Goal: Task Accomplishment & Management: Manage account settings

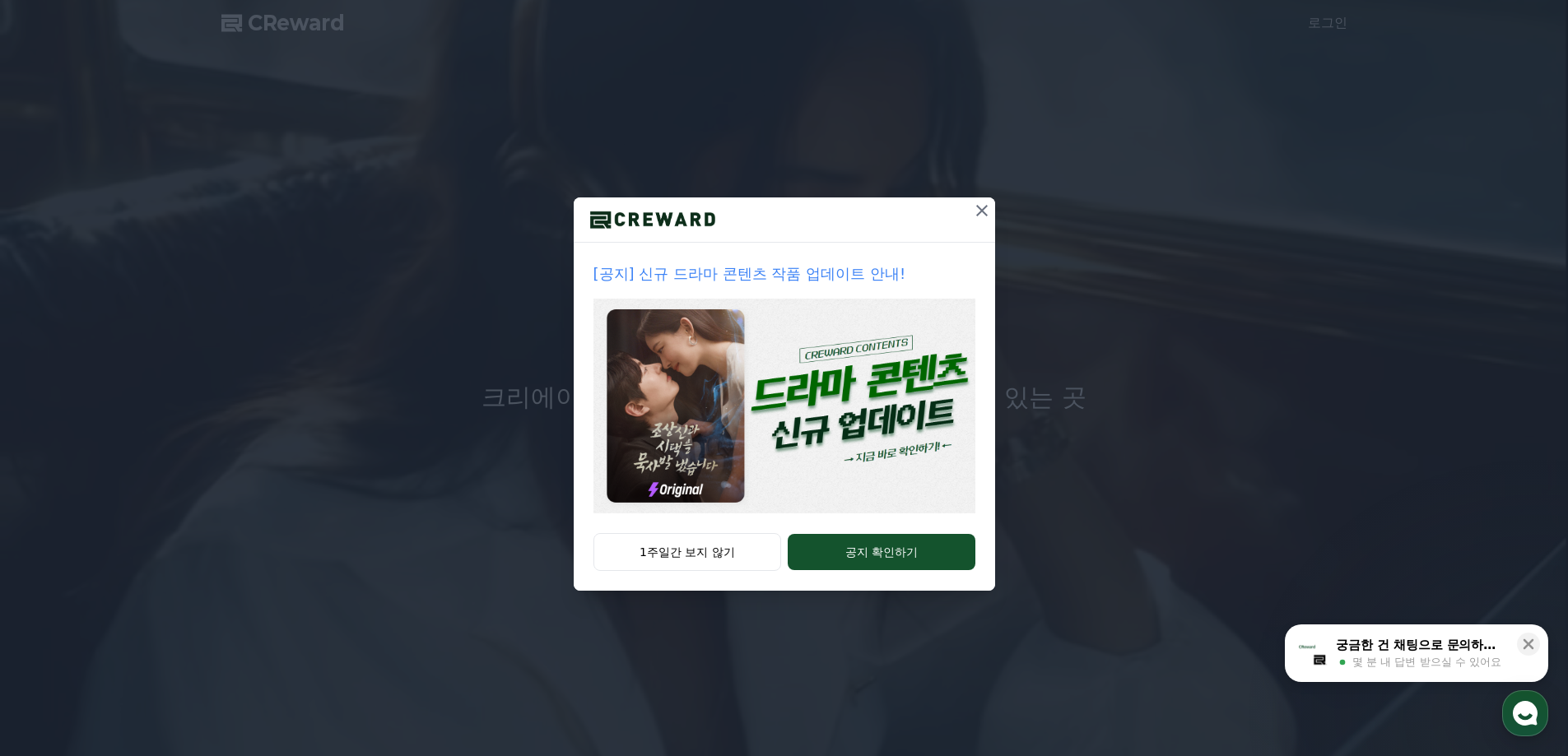
click at [979, 213] on icon at bounding box center [982, 210] width 12 height 12
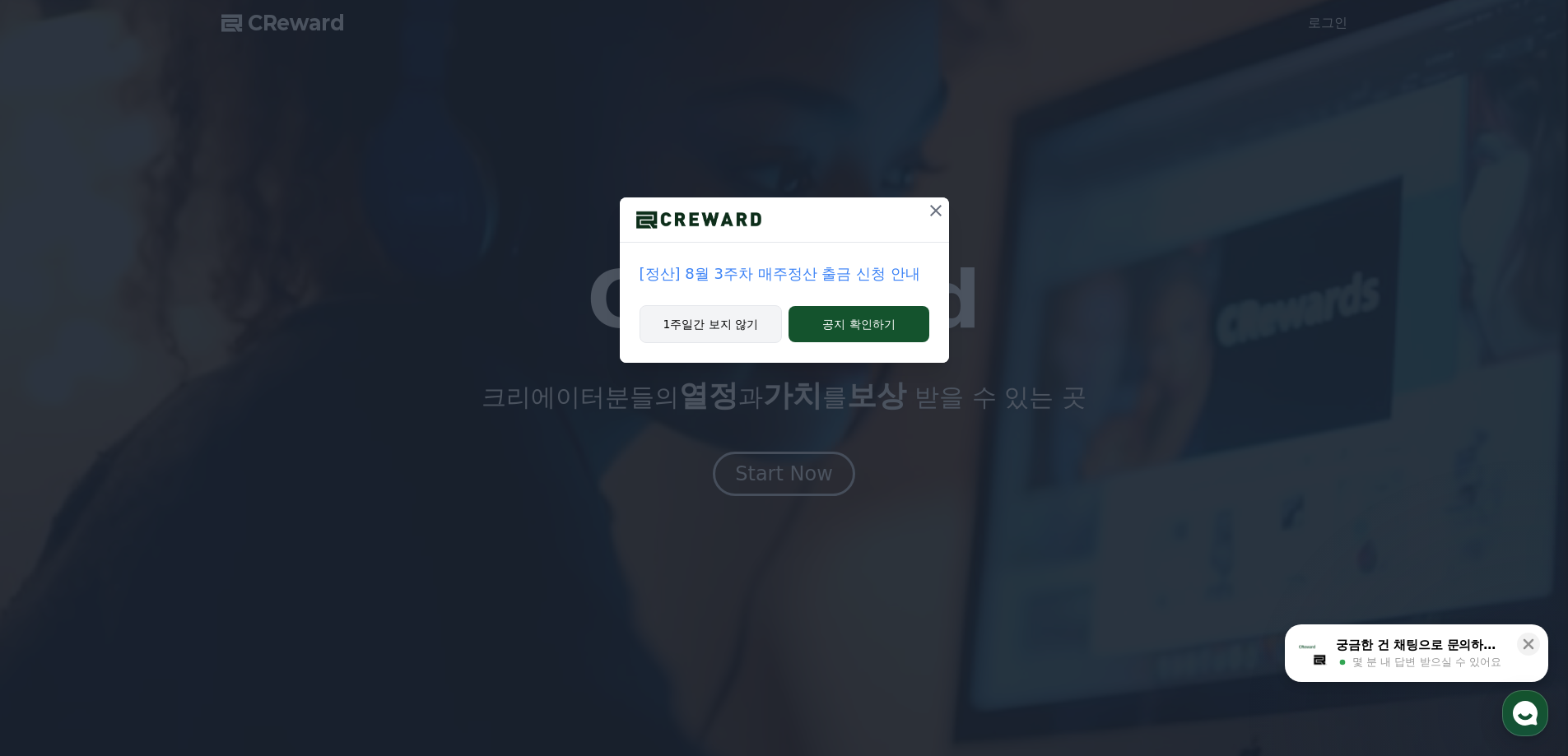
click at [755, 325] on button "1주일간 보지 않기" at bounding box center [711, 324] width 143 height 38
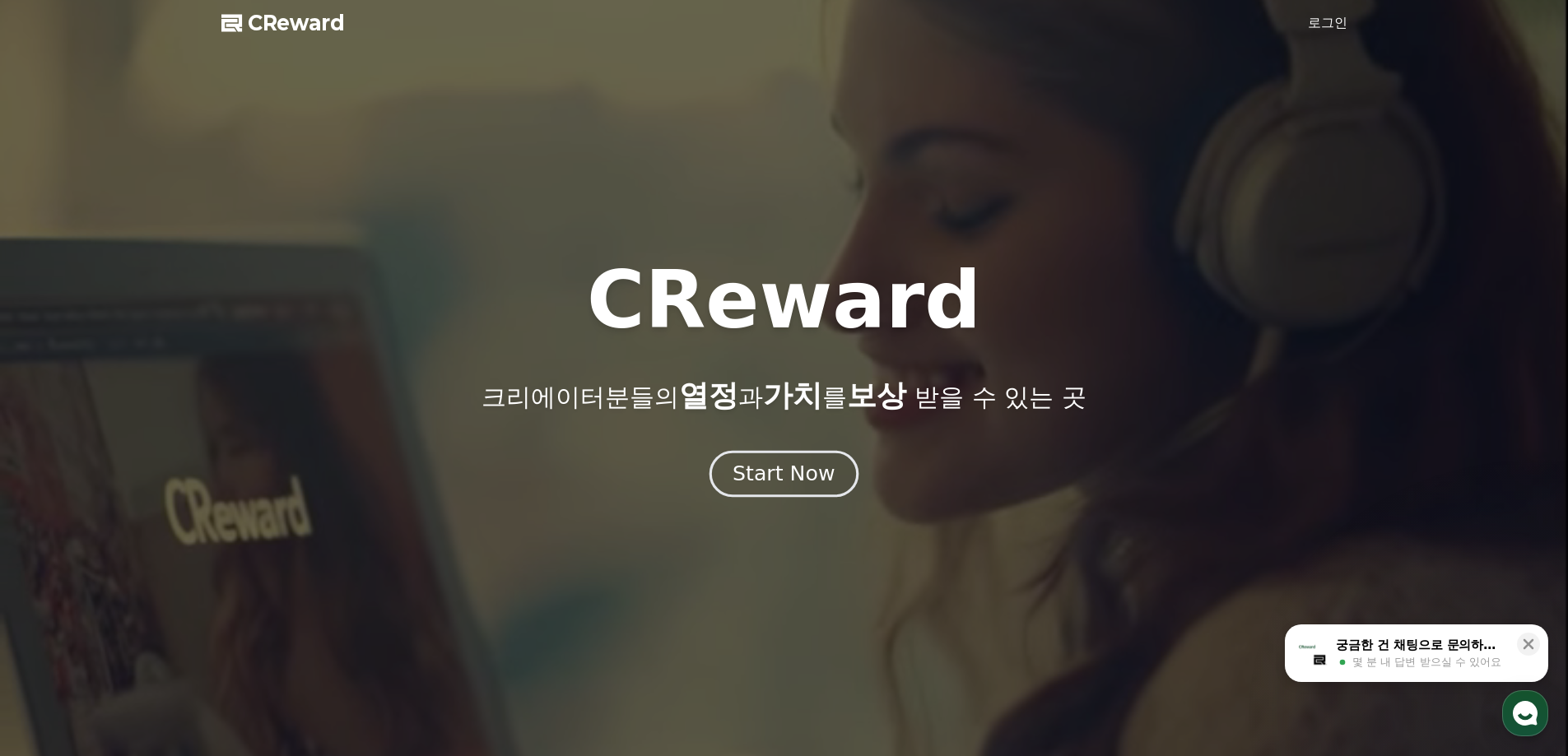
click at [808, 472] on div "Start Now" at bounding box center [784, 474] width 102 height 28
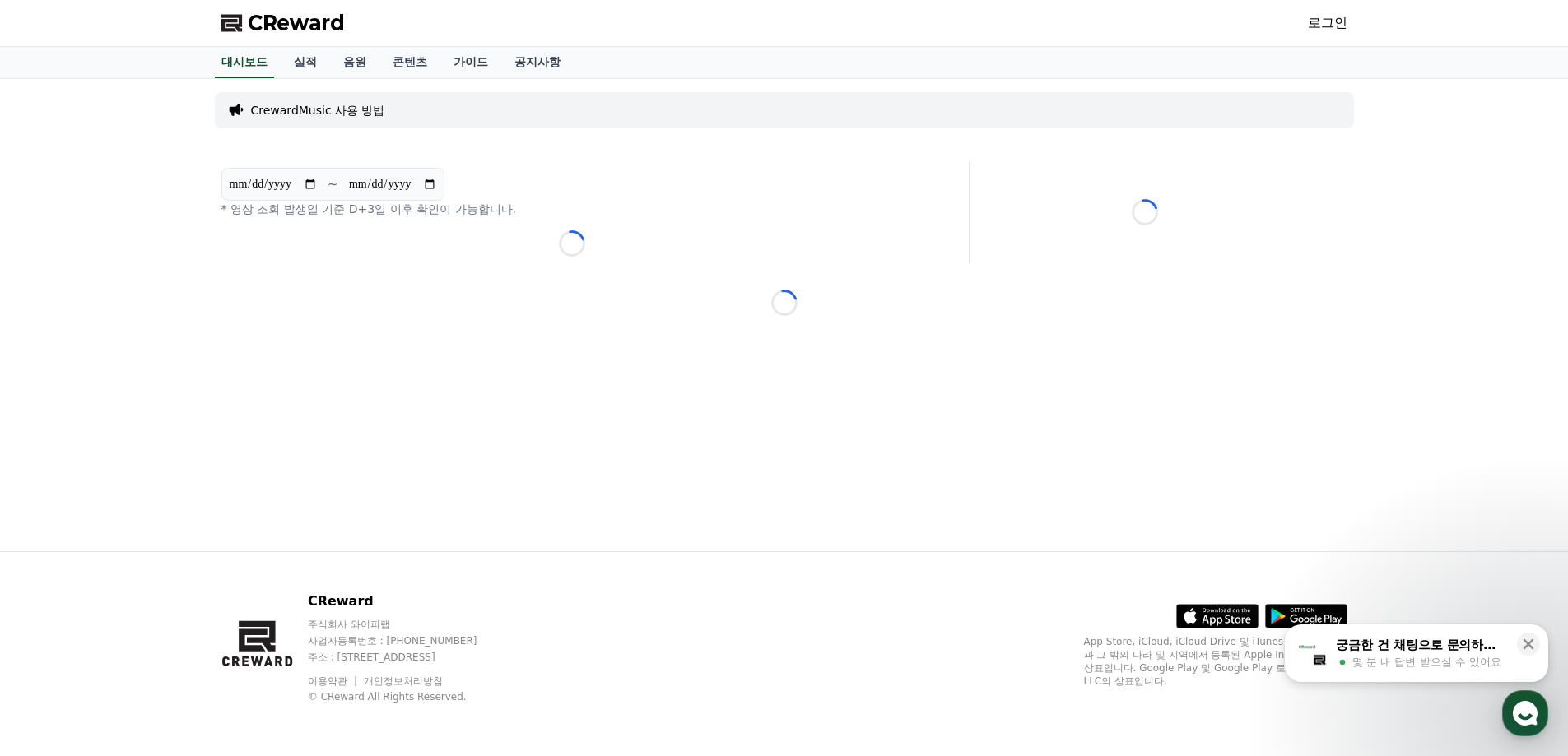
click at [1313, 20] on link "로그인" at bounding box center [1328, 23] width 40 height 20
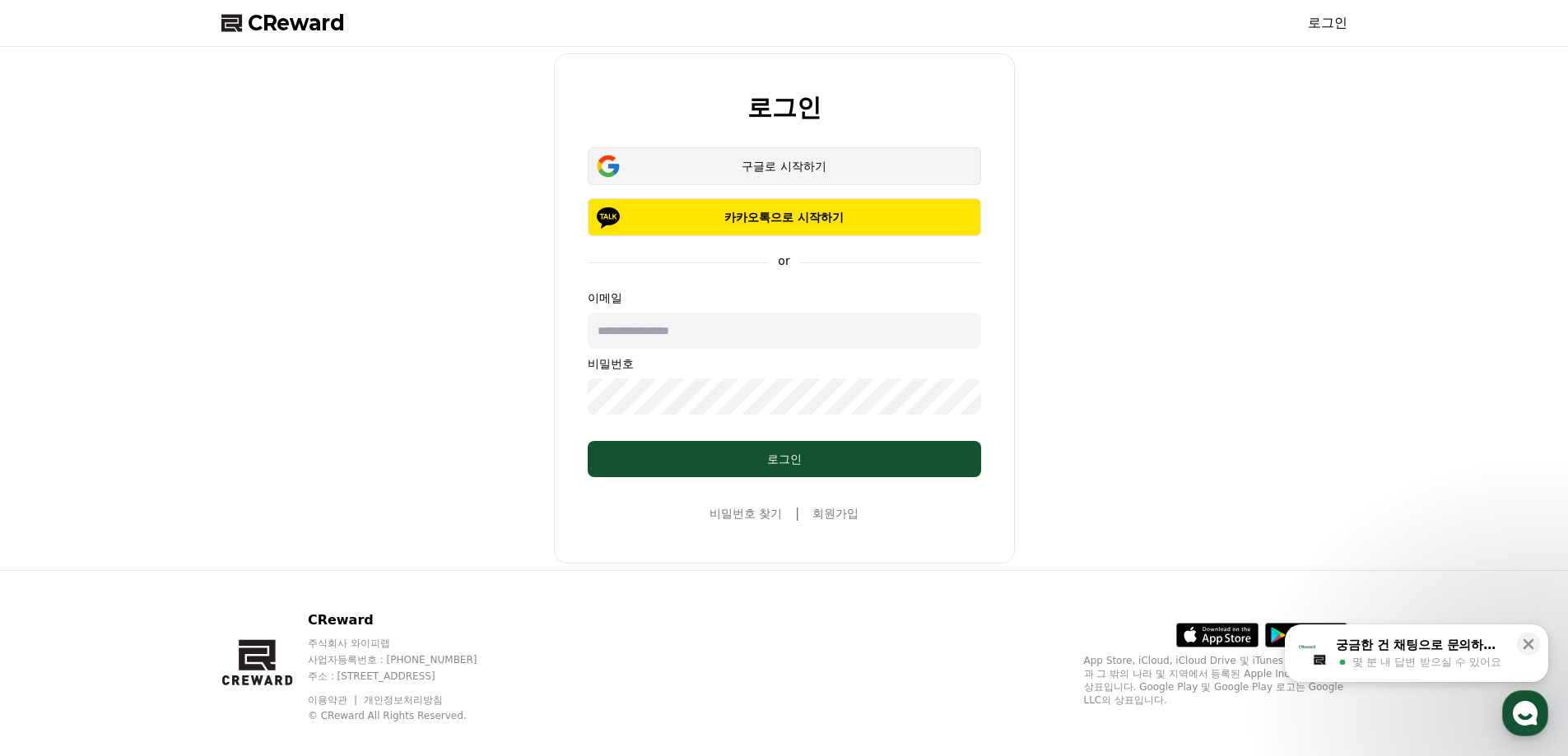
click at [809, 162] on div "구글로 시작하기" at bounding box center [784, 166] width 346 height 17
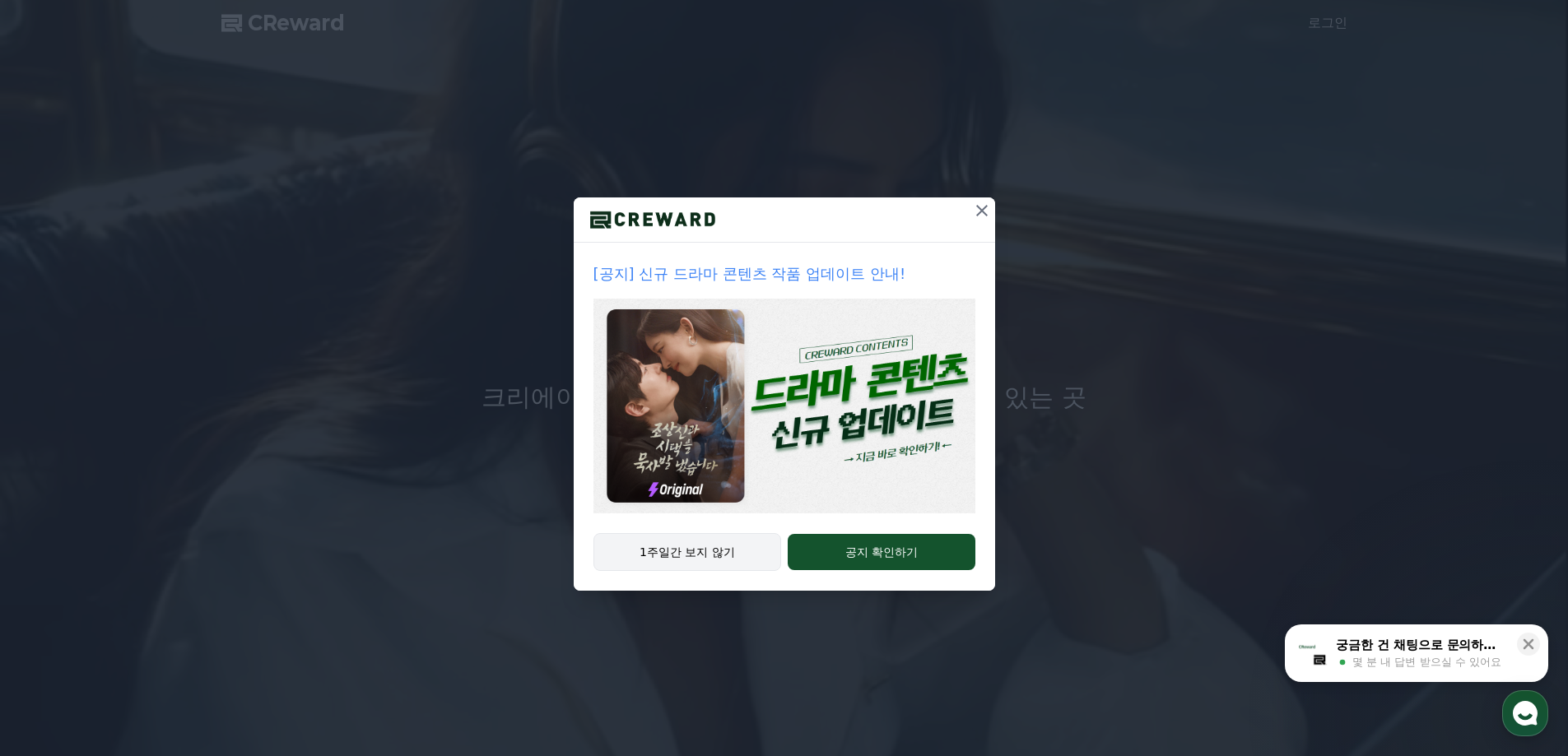
click at [722, 553] on button "1주일간 보지 않기" at bounding box center [688, 552] width 189 height 38
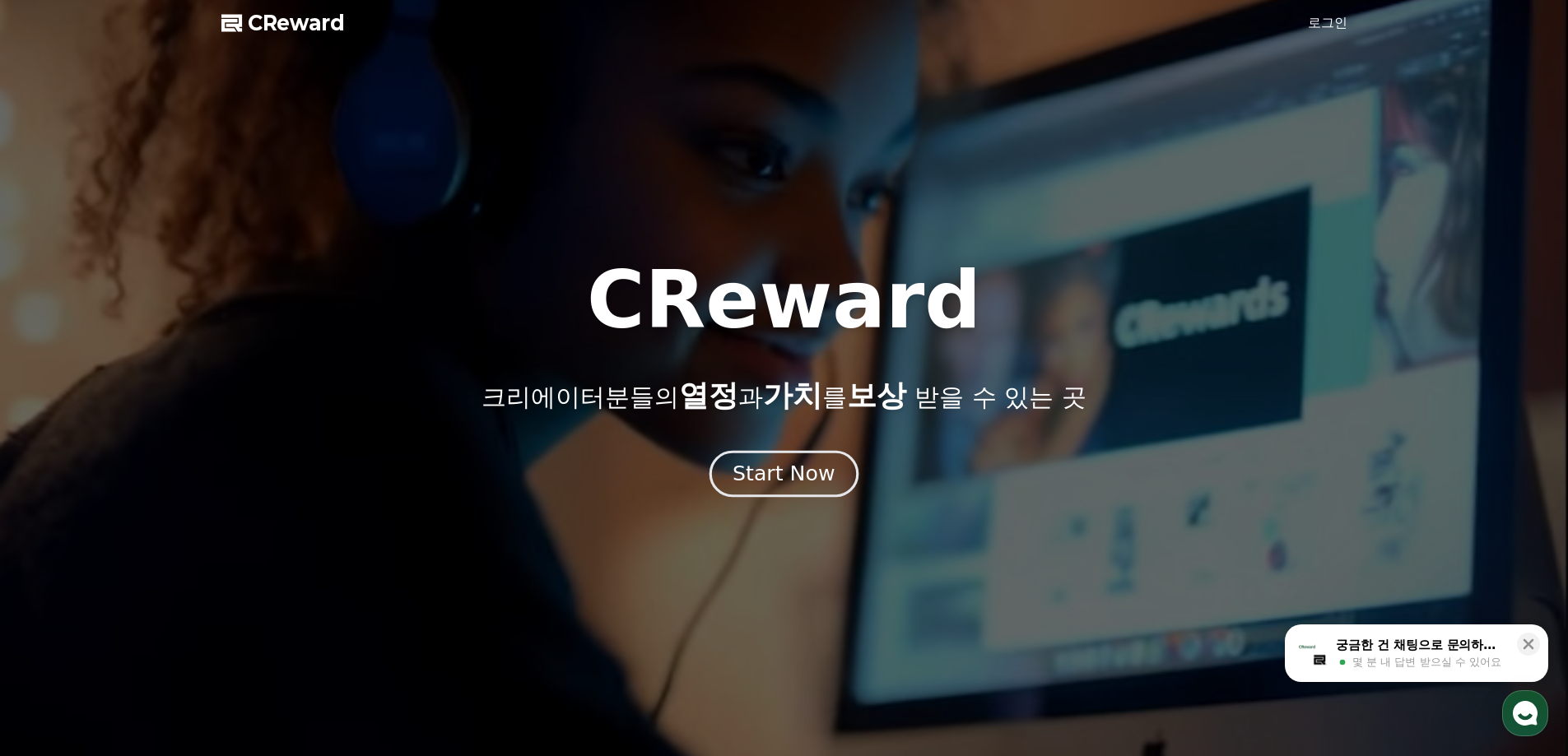
click at [818, 478] on div "Start Now" at bounding box center [784, 474] width 102 height 28
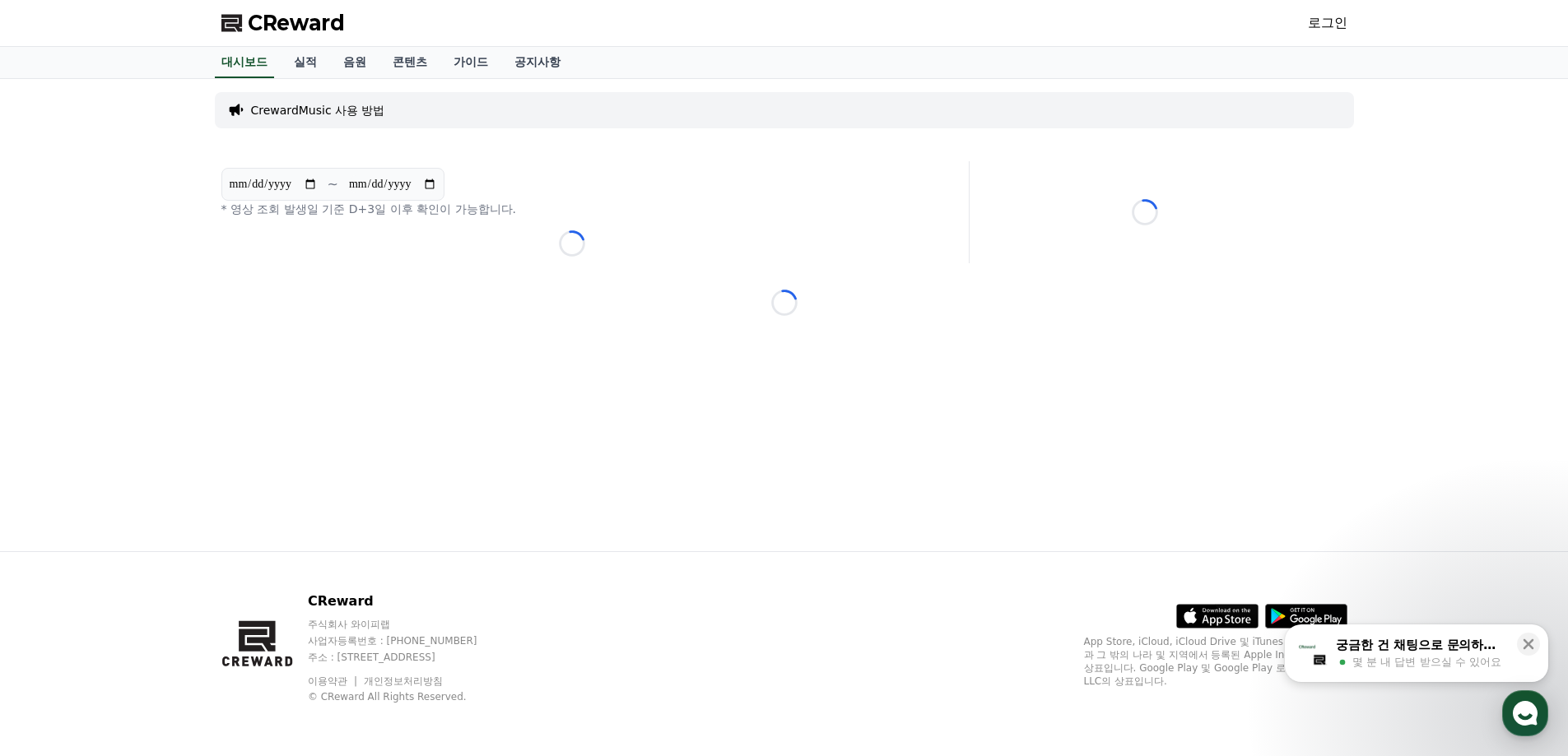
click at [1326, 19] on link "로그인" at bounding box center [1328, 23] width 40 height 20
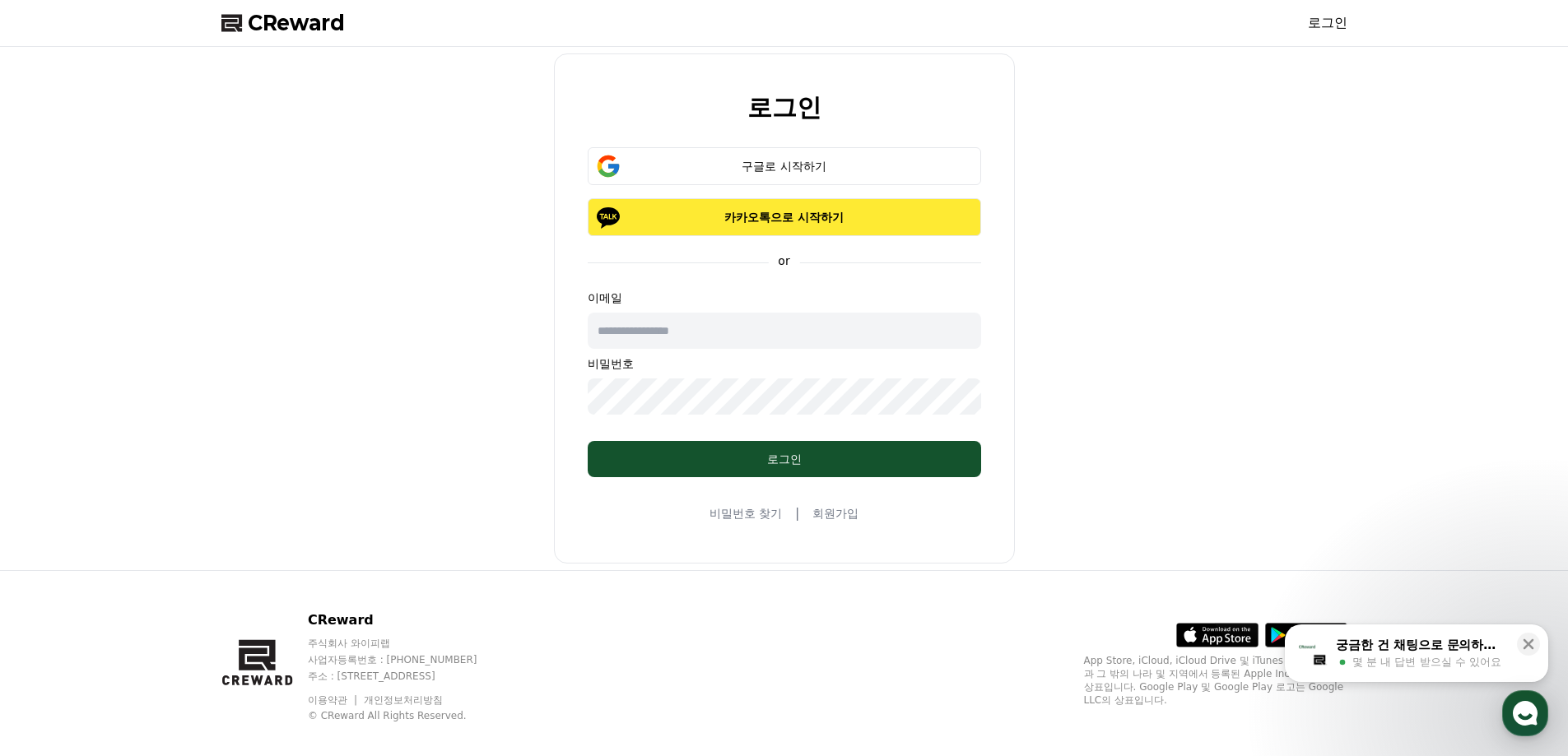
click at [840, 225] on p "카카오톡으로 시작하기" at bounding box center [784, 217] width 346 height 17
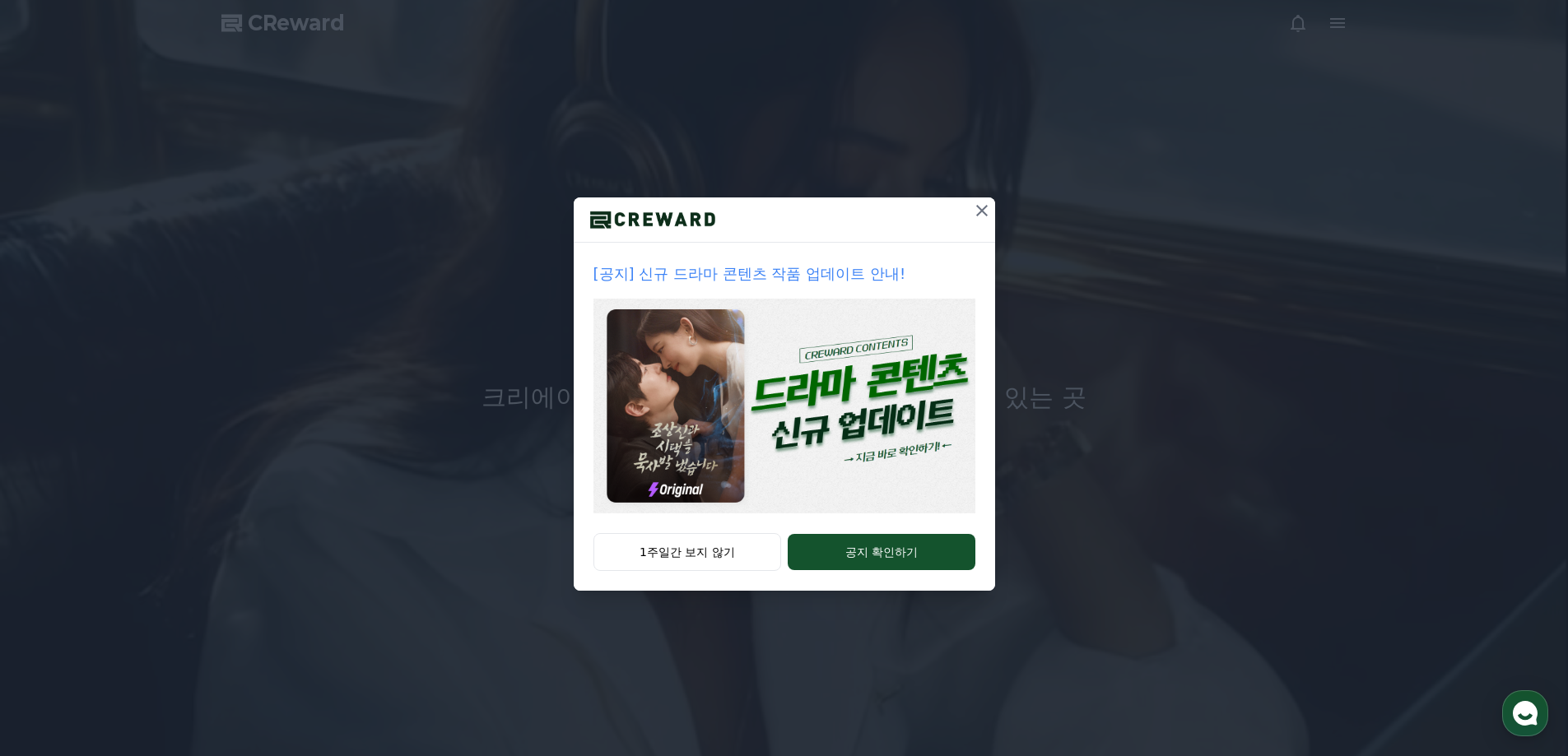
click at [977, 206] on icon at bounding box center [982, 210] width 12 height 12
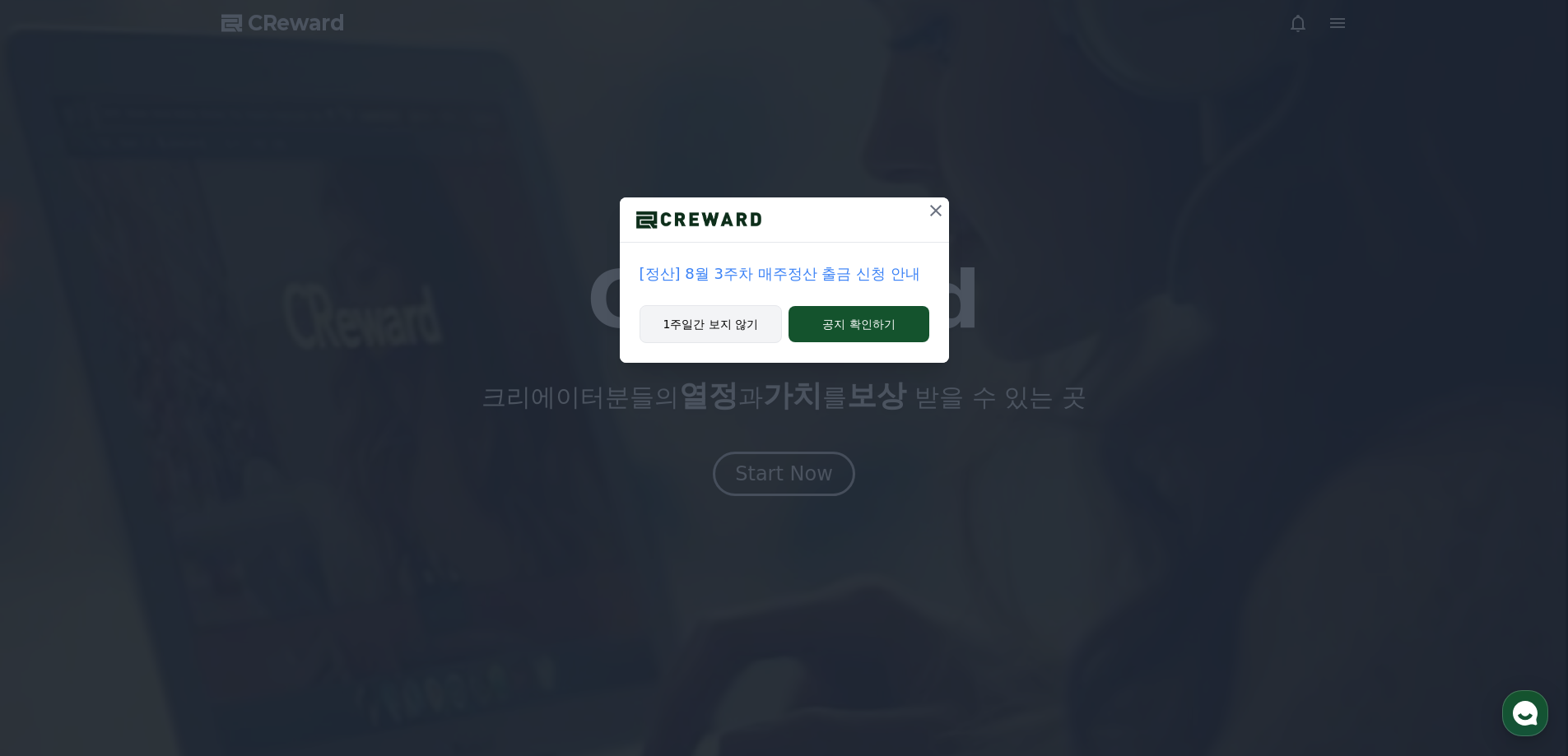
click at [705, 329] on button "1주일간 보지 않기" at bounding box center [711, 324] width 143 height 38
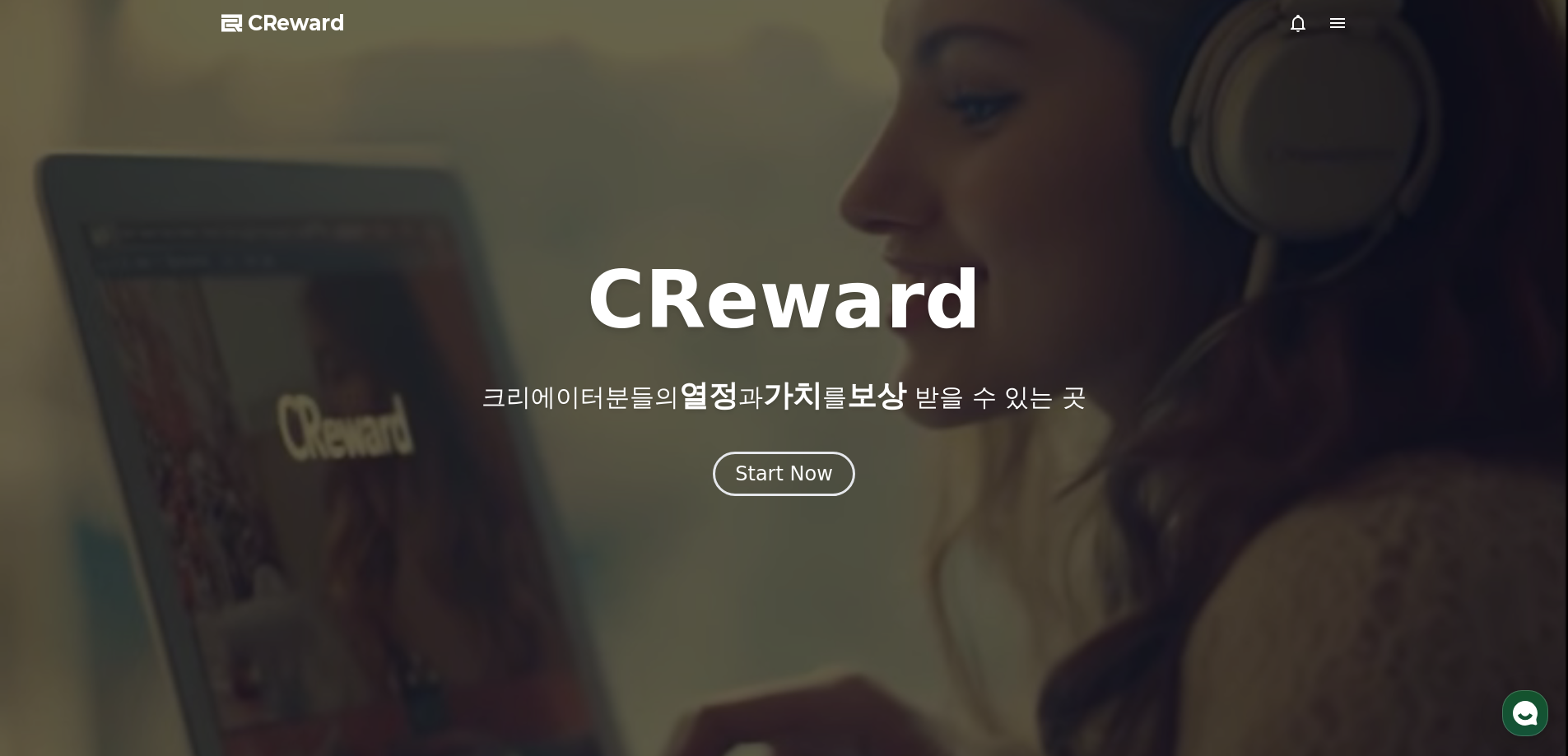
click at [1334, 22] on icon at bounding box center [1338, 23] width 20 height 20
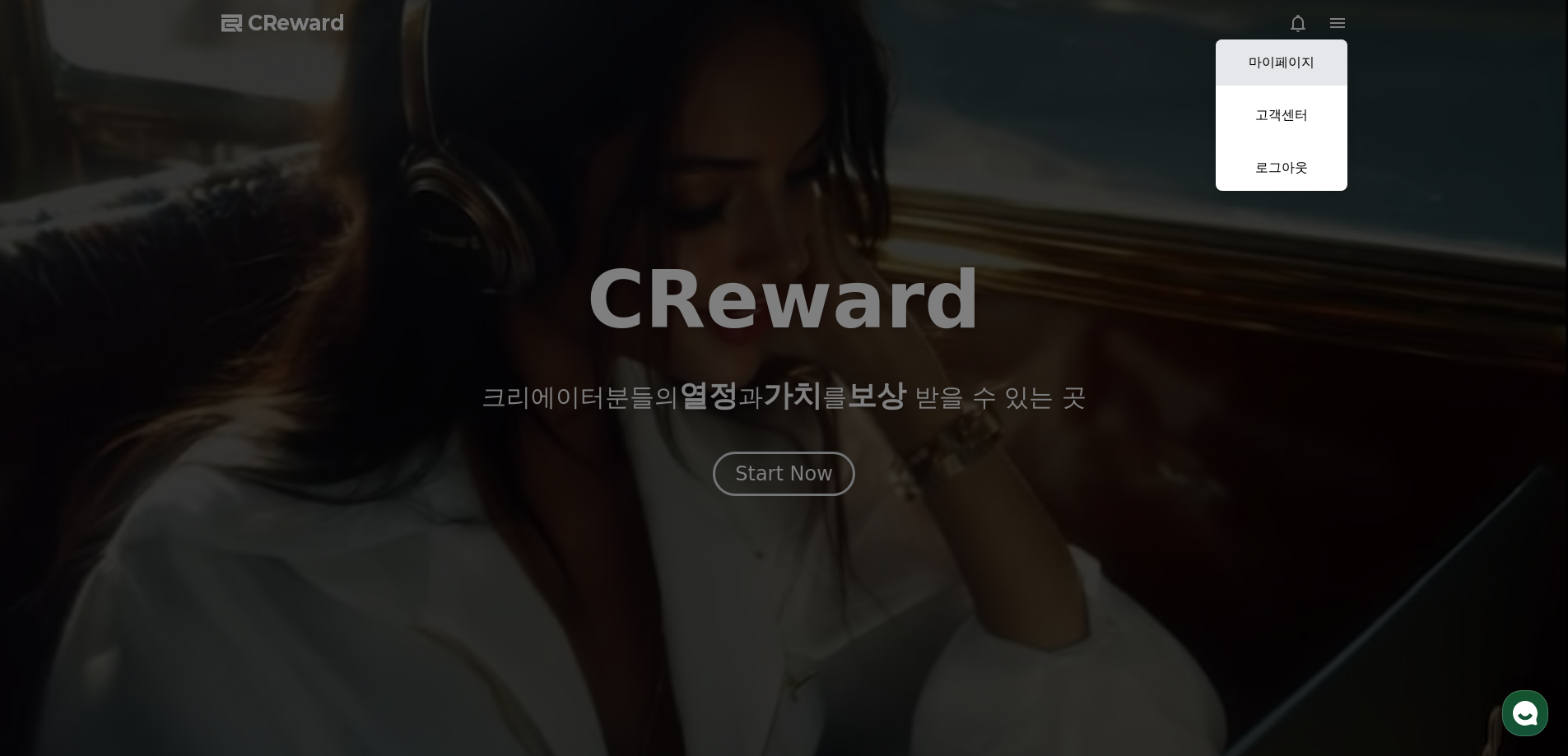
click at [1290, 56] on link "마이페이지" at bounding box center [1282, 62] width 131 height 46
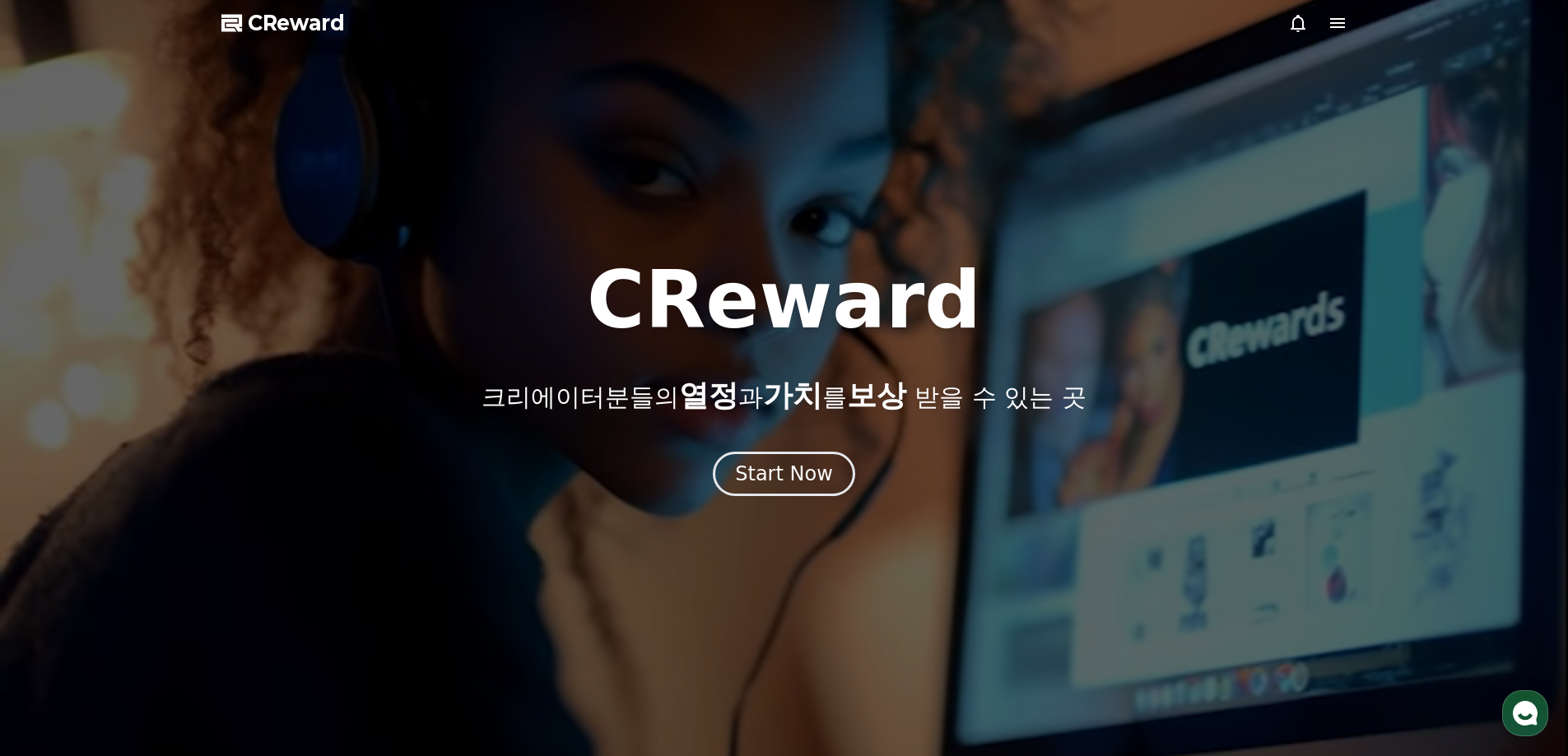
select select "**********"
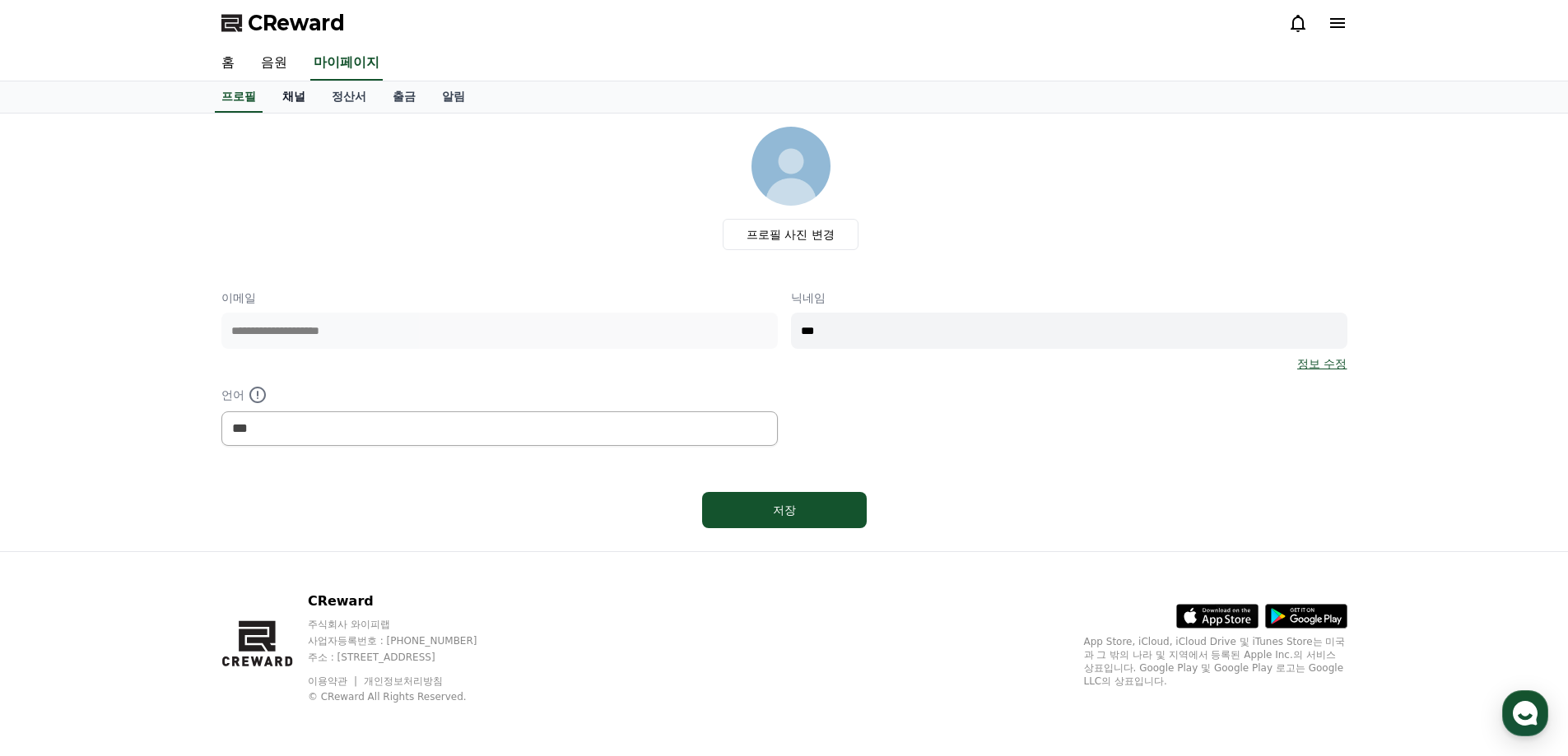
click at [296, 101] on link "채널" at bounding box center [294, 97] width 49 height 32
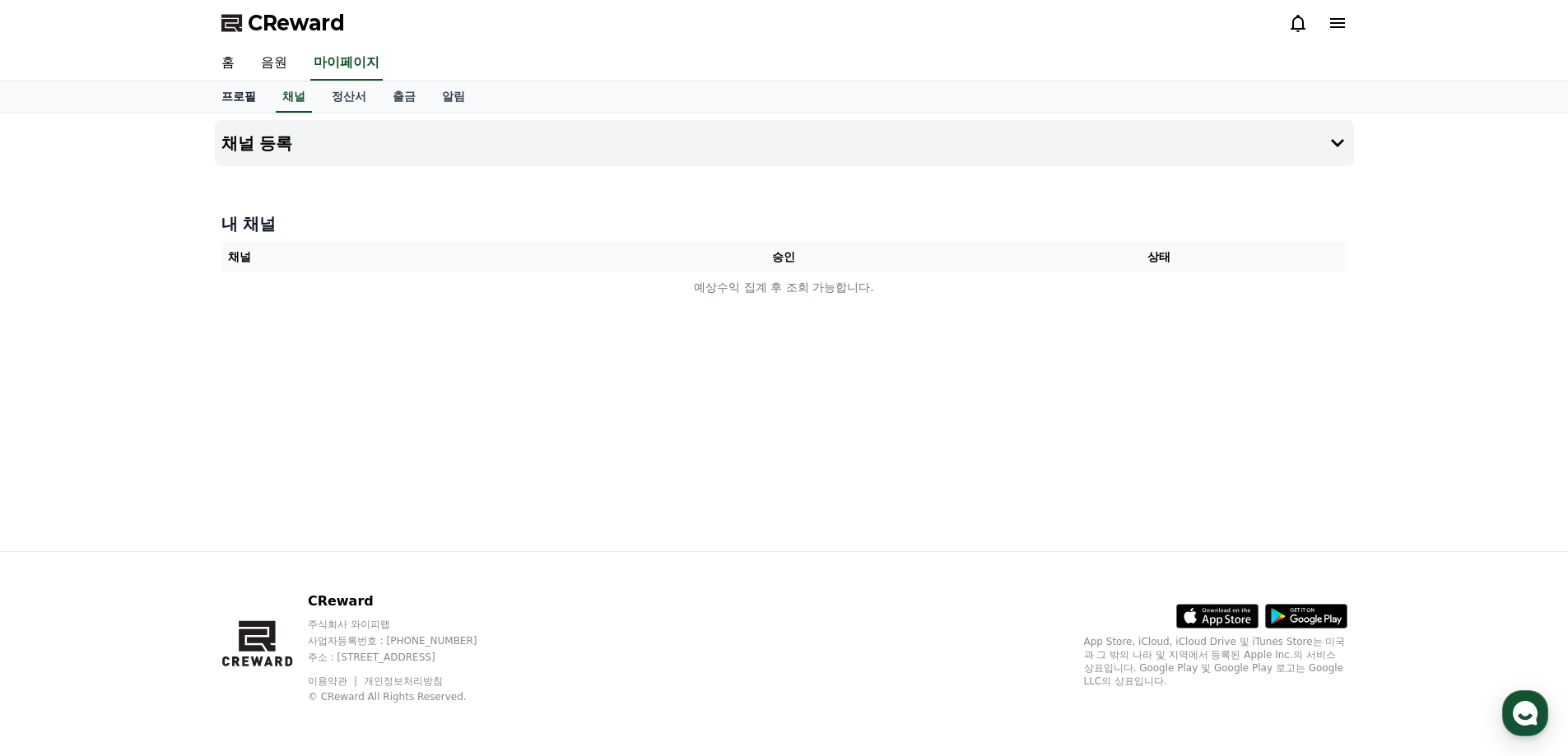
click at [241, 96] on link "프로필" at bounding box center [238, 97] width 61 height 32
select select "**********"
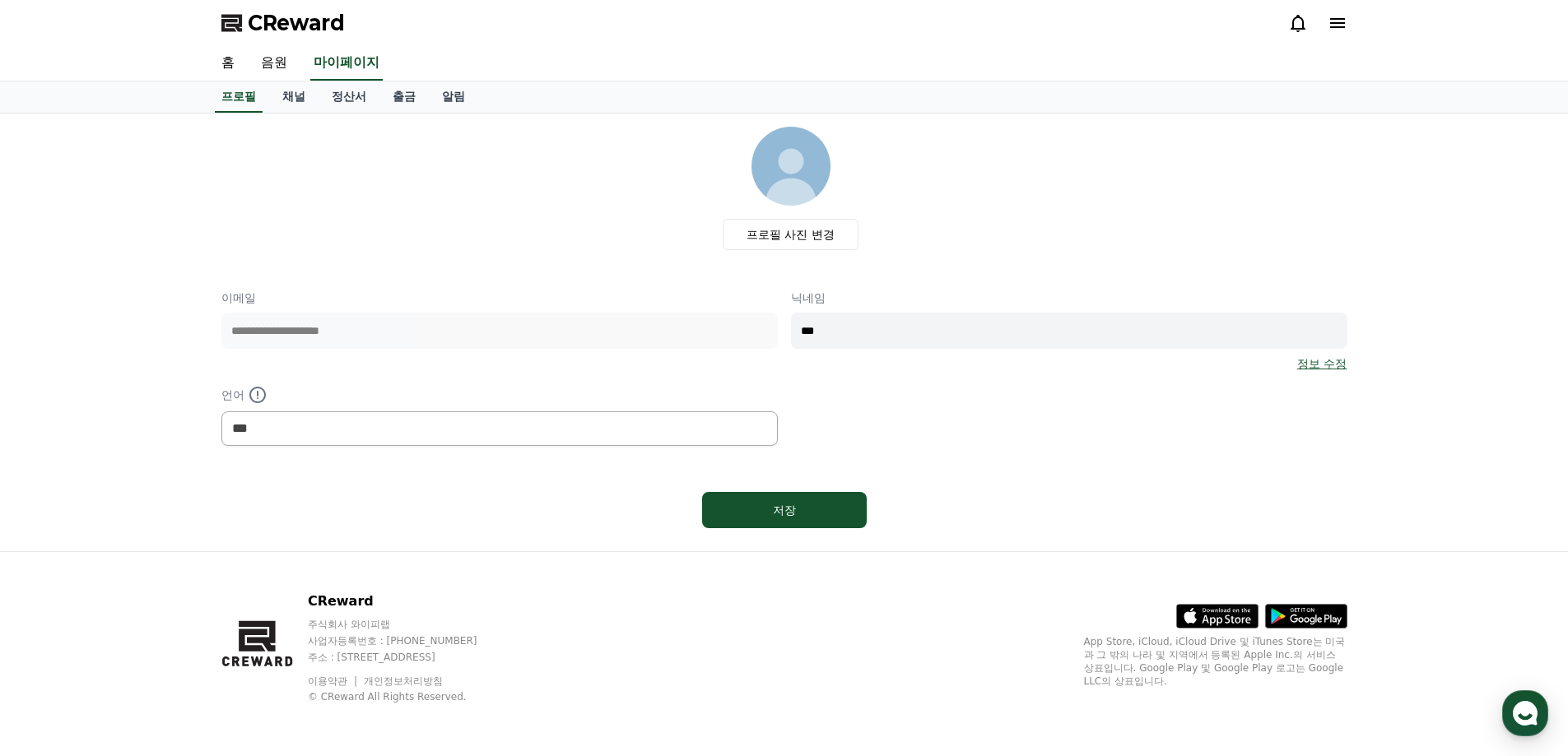
click at [314, 104] on link "채널" at bounding box center [294, 97] width 49 height 32
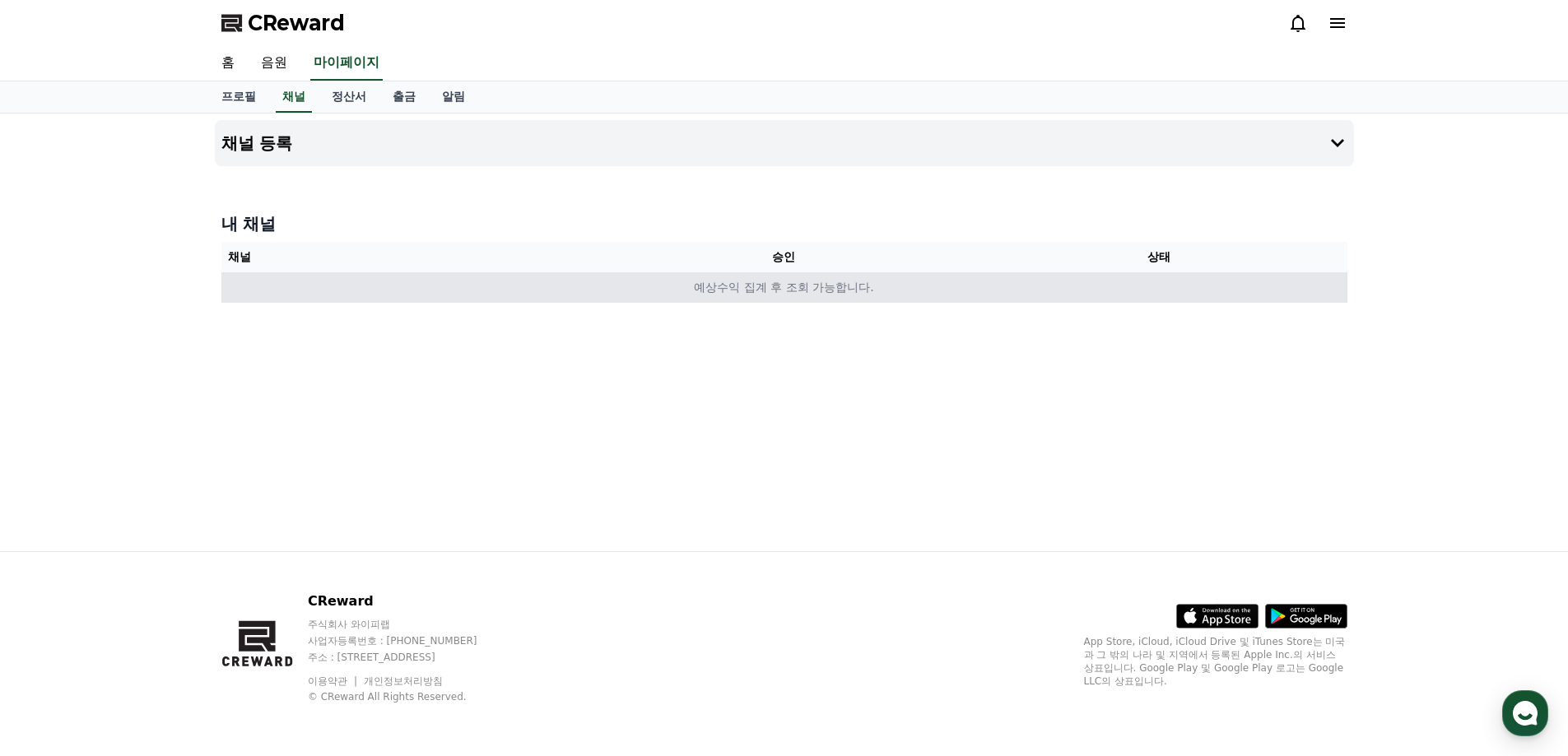
click at [759, 294] on td "예상수익 집계 후 조회 가능합니다." at bounding box center [784, 288] width 1126 height 31
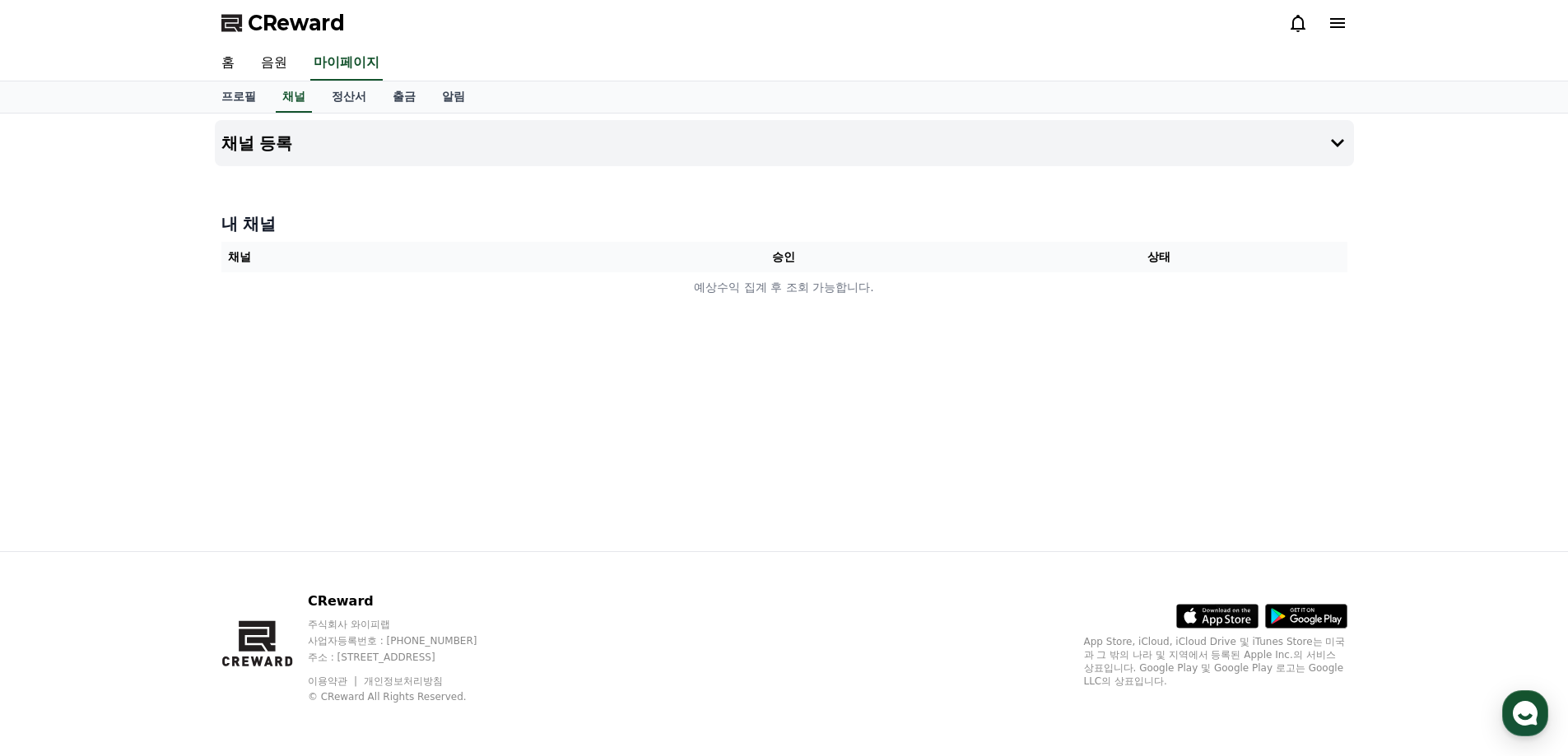
click at [779, 252] on th "승인" at bounding box center [784, 257] width 375 height 31
drag, startPoint x: 345, startPoint y: 100, endPoint x: 388, endPoint y: 101, distance: 43.0
click at [346, 101] on link "정산서" at bounding box center [349, 97] width 61 height 32
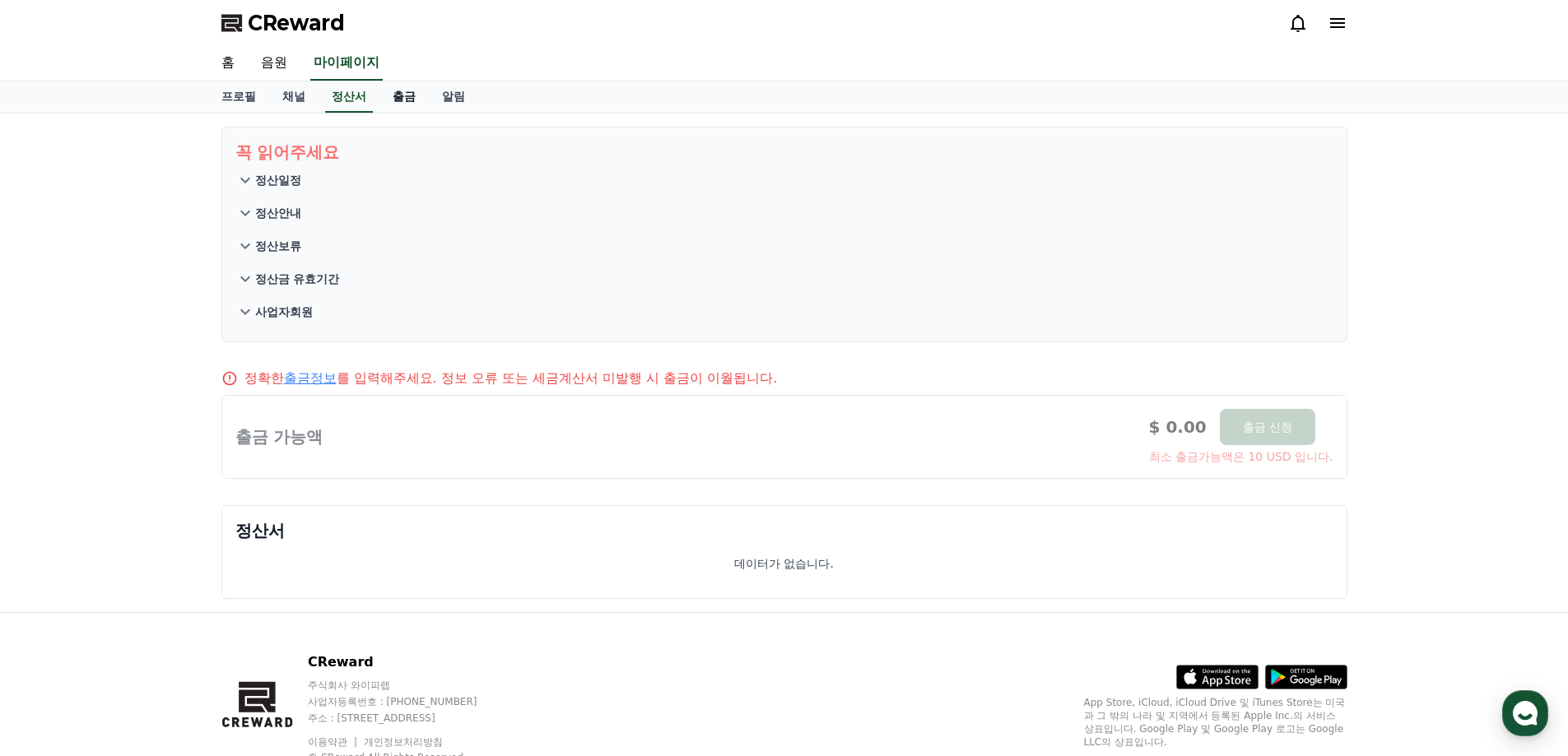
click at [407, 100] on link "출금" at bounding box center [403, 97] width 49 height 32
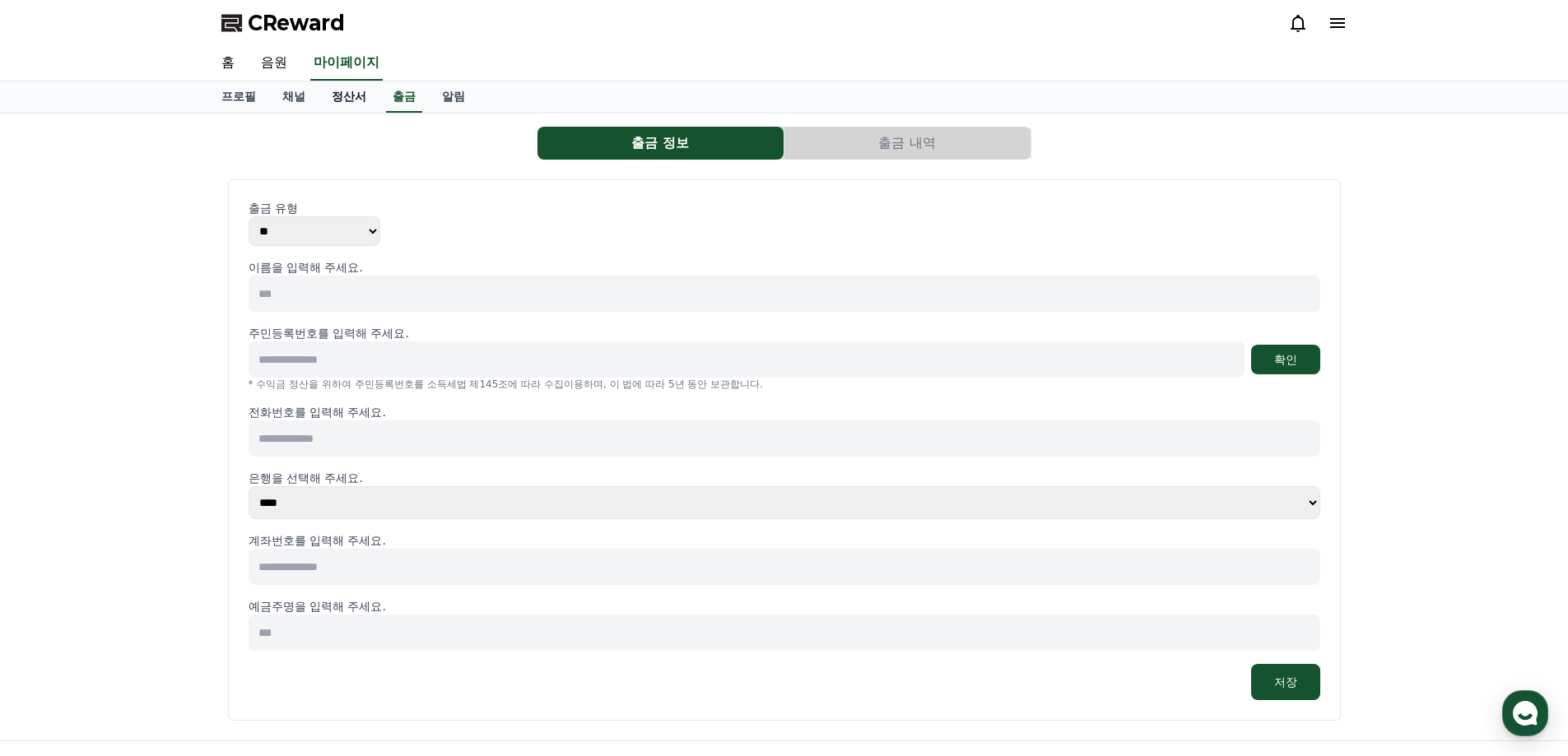
click at [353, 98] on link "정산서" at bounding box center [349, 97] width 61 height 32
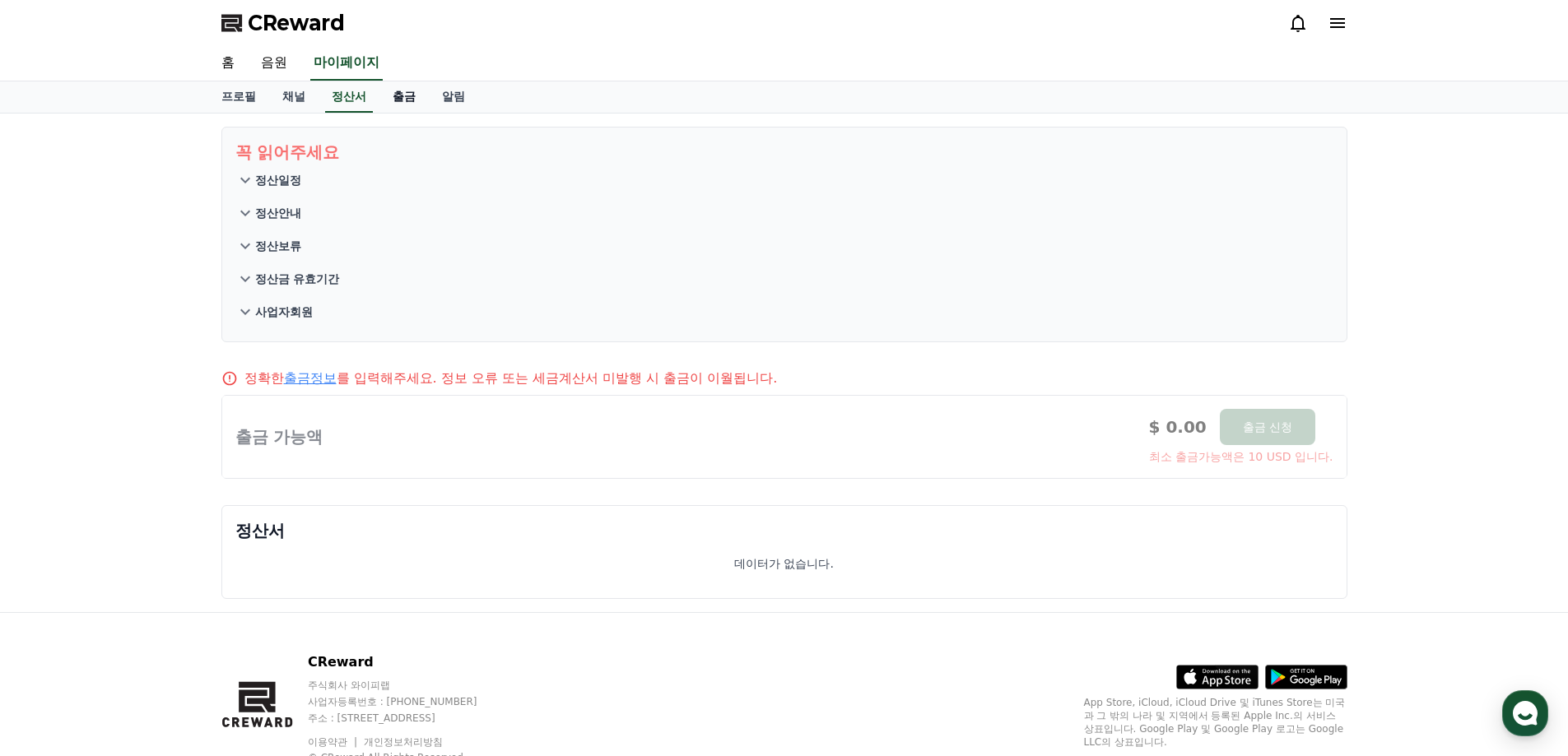
click at [405, 100] on link "출금" at bounding box center [403, 97] width 49 height 32
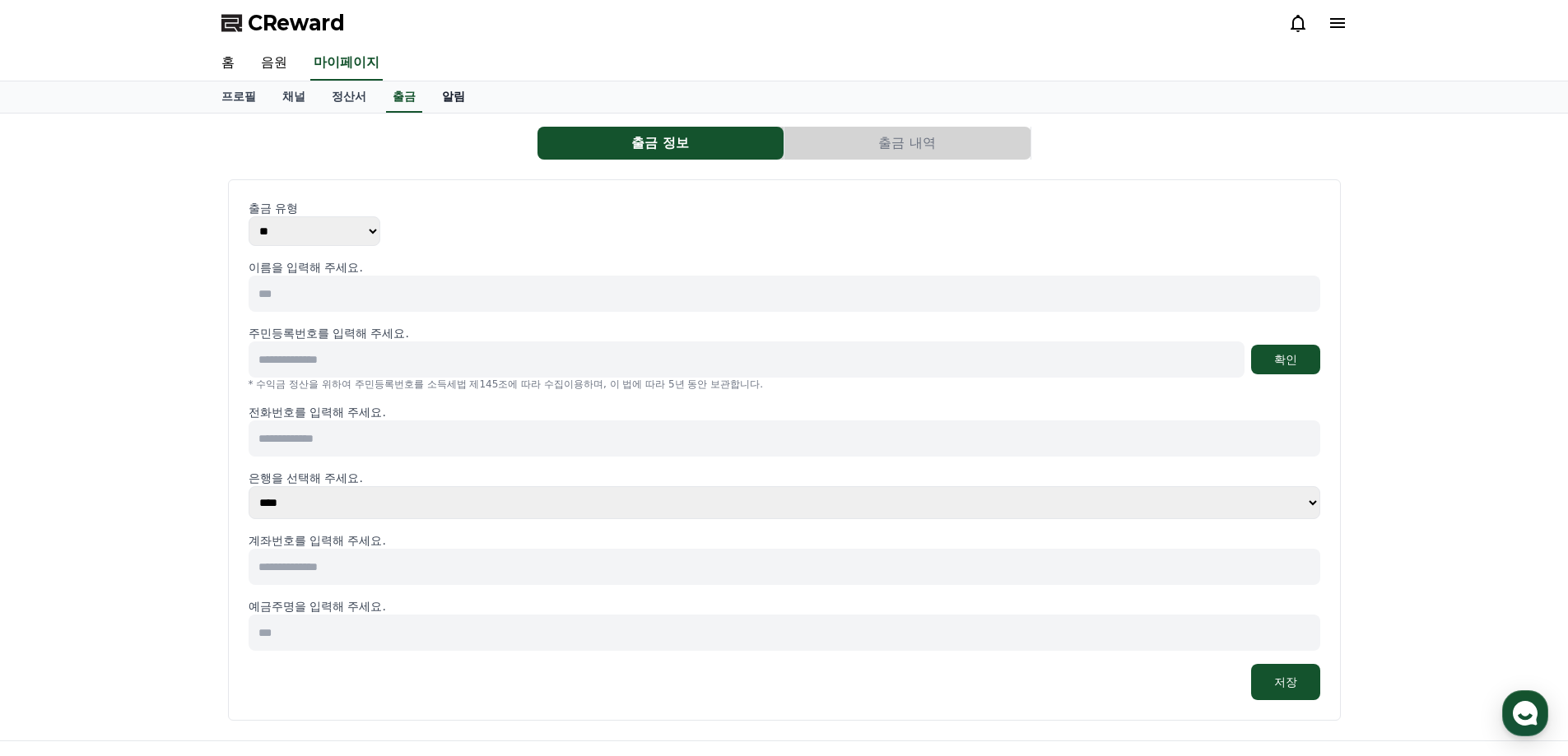
click at [451, 97] on link "알림" at bounding box center [453, 97] width 49 height 32
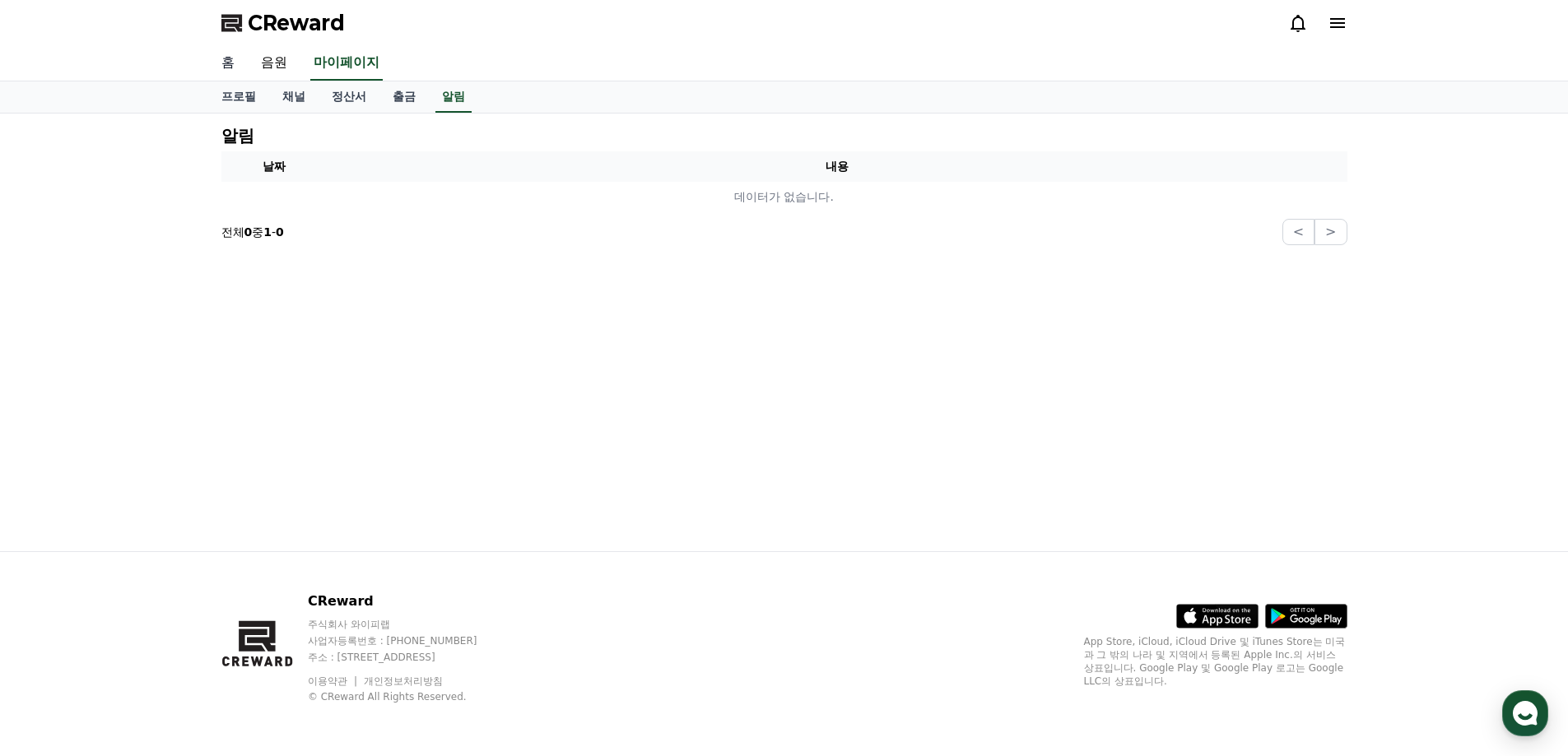
click at [232, 59] on link "홈" at bounding box center [228, 63] width 40 height 35
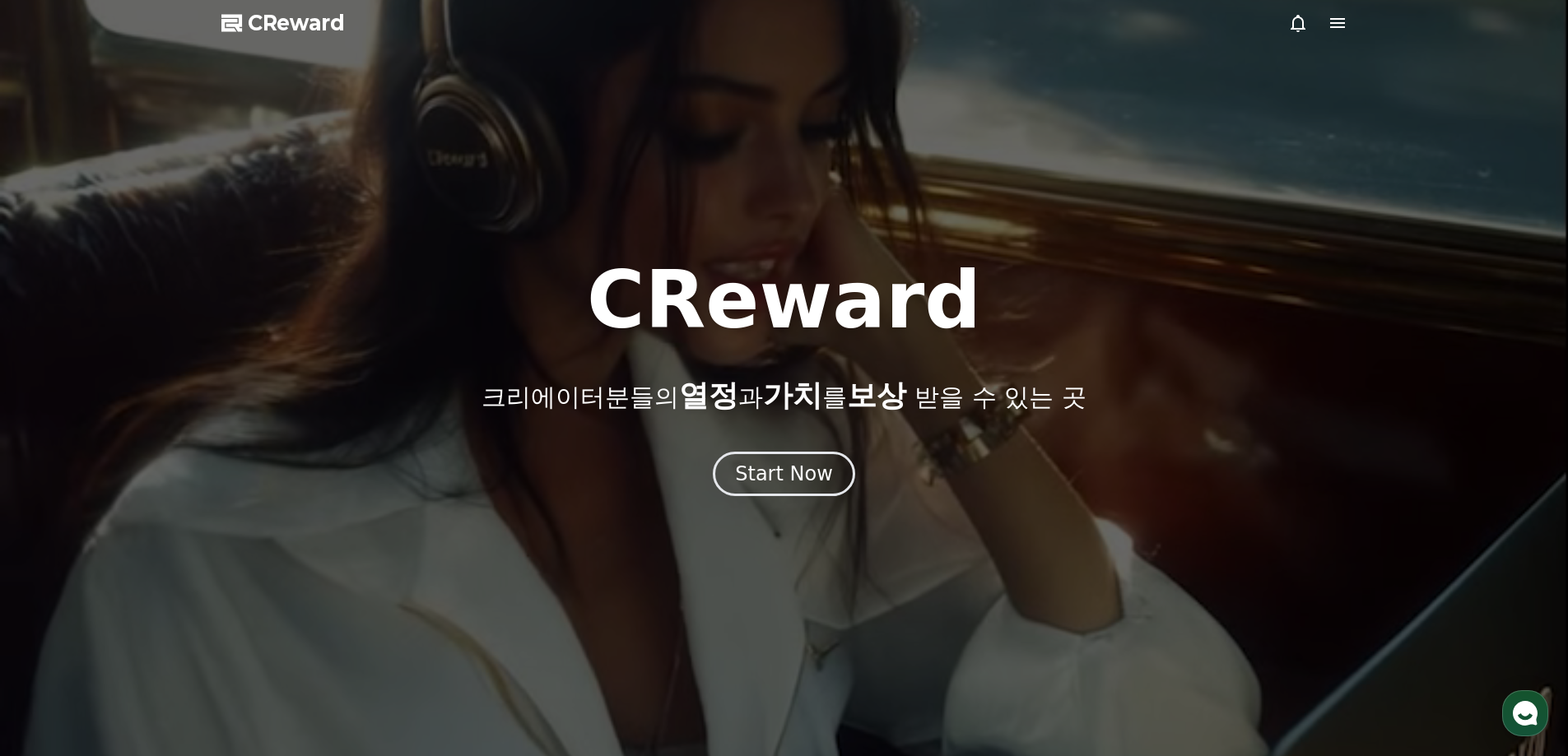
click at [1338, 27] on icon at bounding box center [1338, 23] width 15 height 10
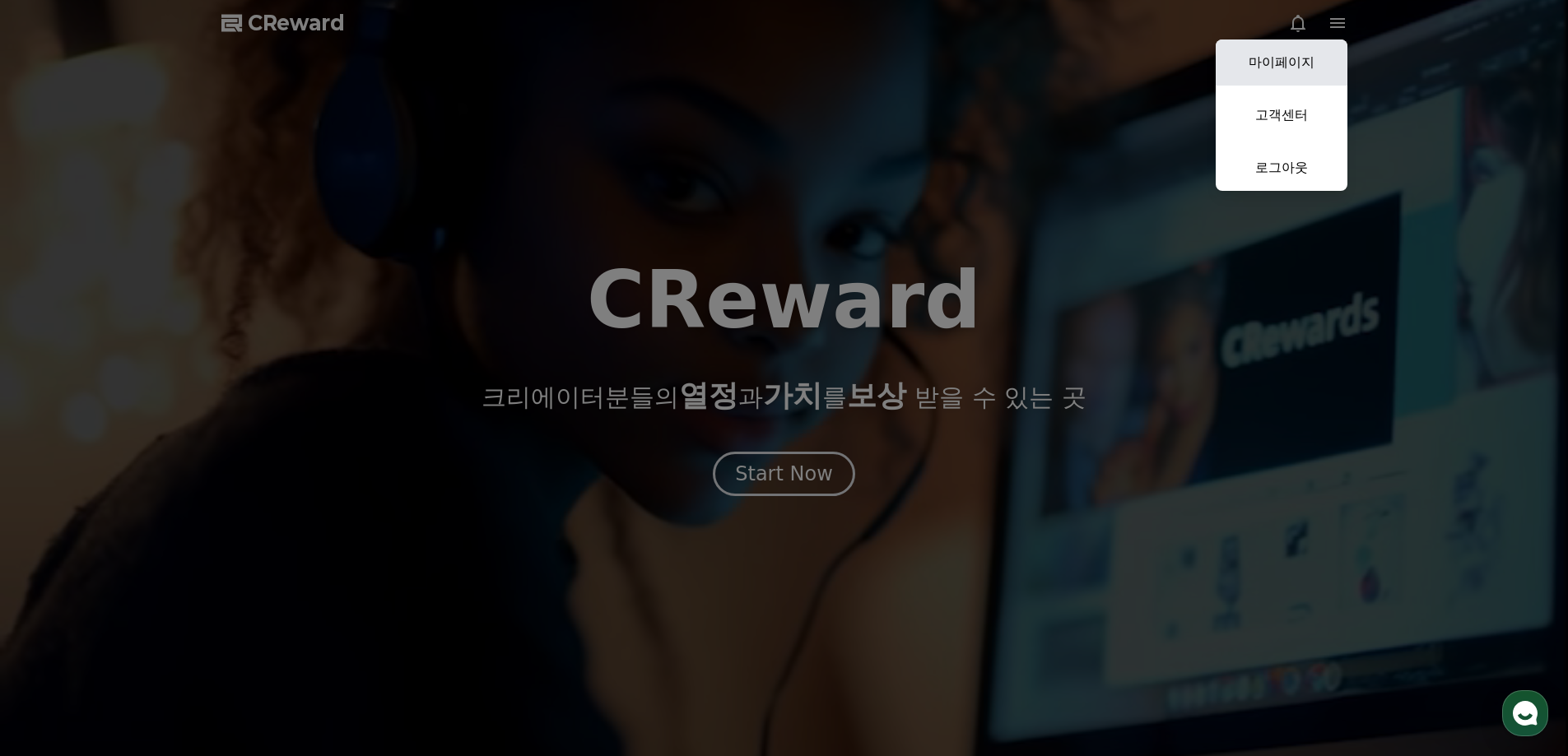
click at [1303, 63] on link "마이페이지" at bounding box center [1282, 62] width 131 height 46
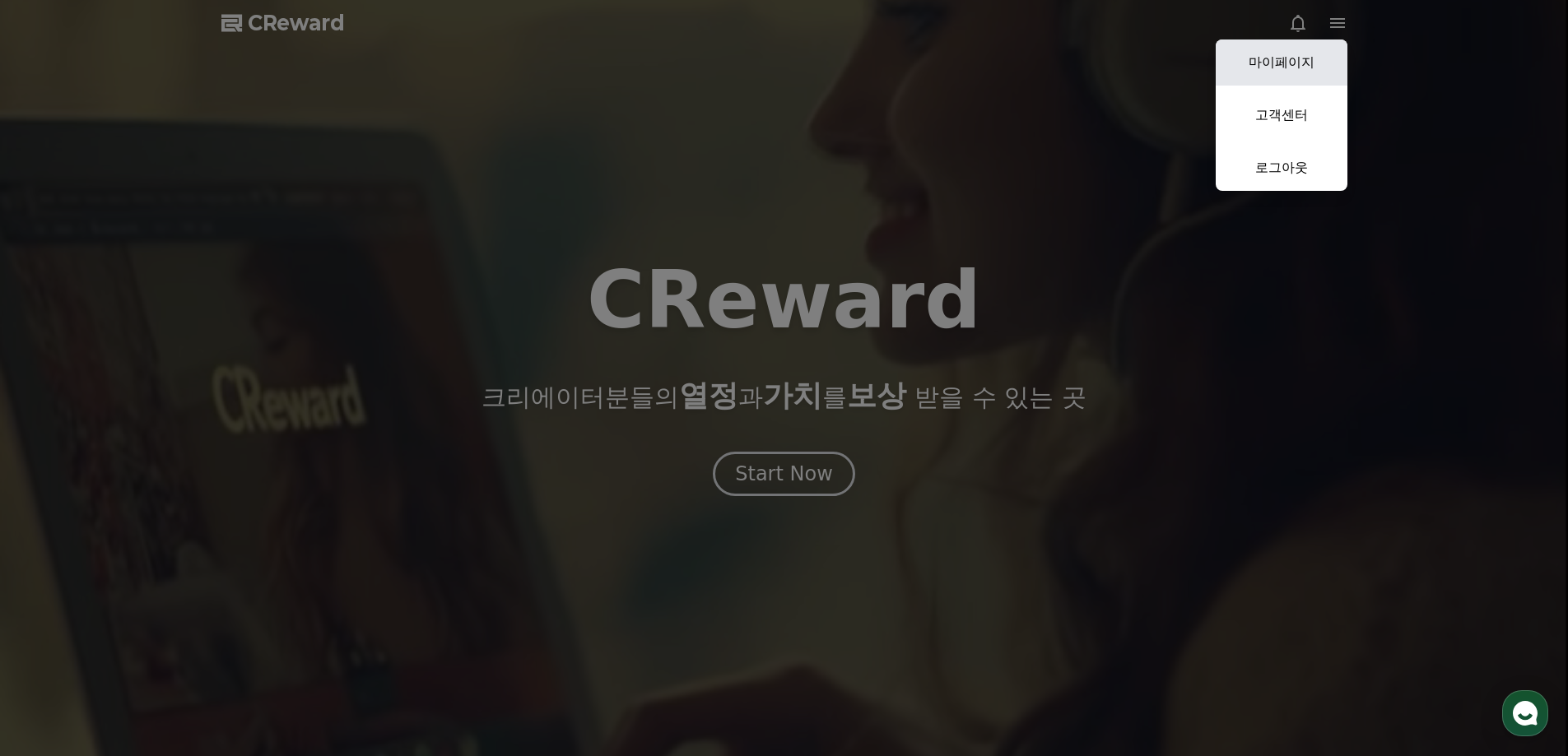
select select "**********"
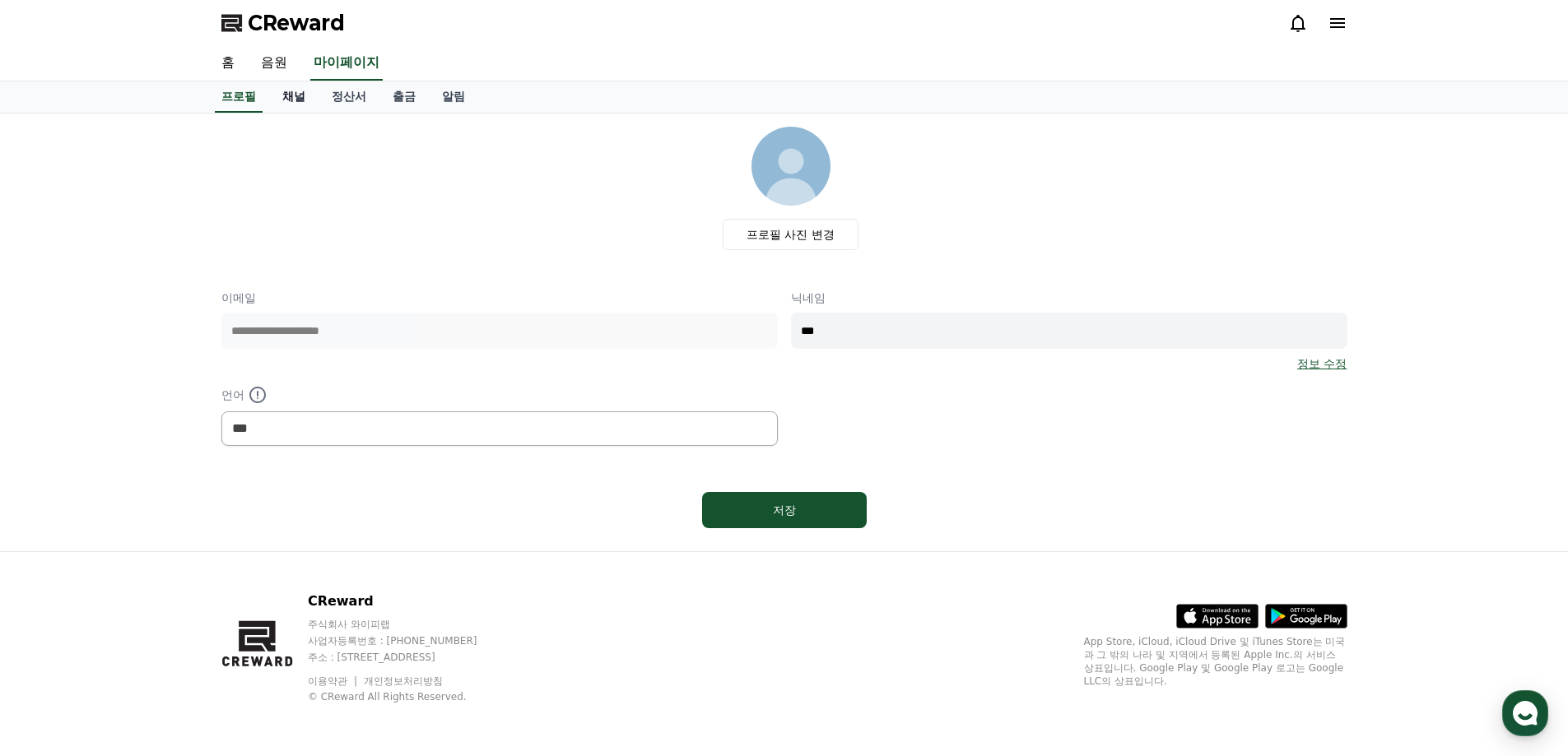
click at [294, 92] on link "채널" at bounding box center [294, 97] width 49 height 32
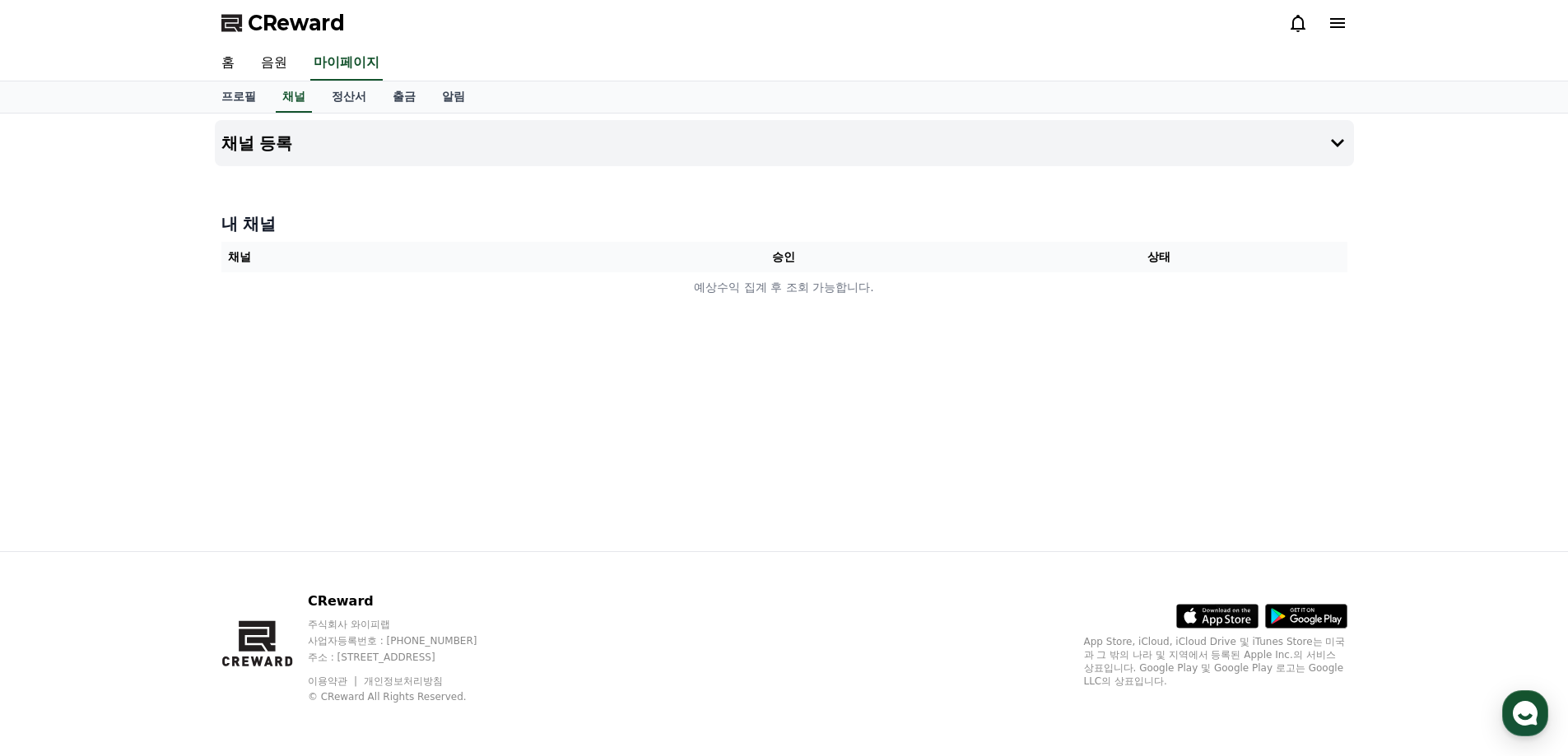
click at [831, 259] on th "승인" at bounding box center [784, 257] width 375 height 31
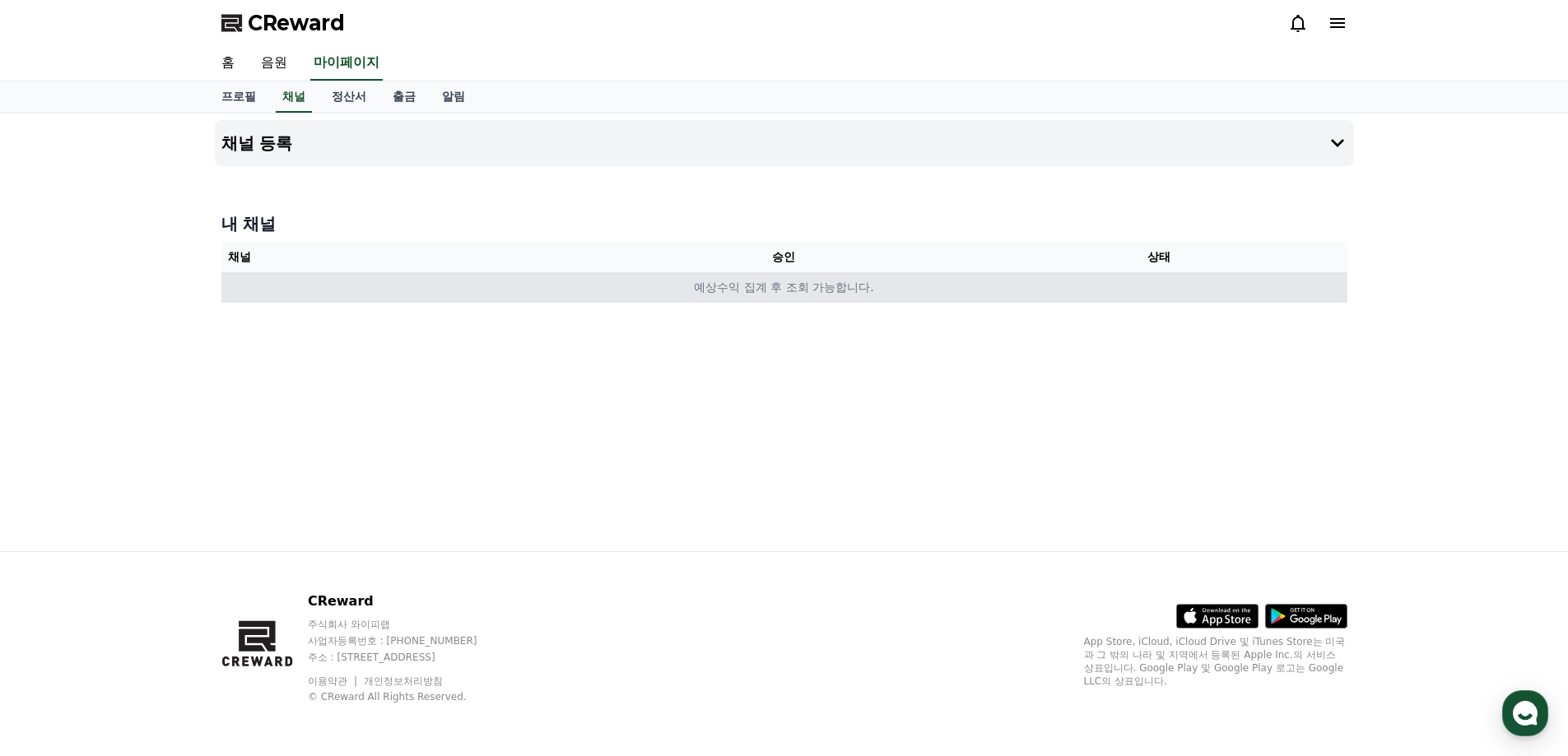
click at [790, 285] on td "예상수익 집계 후 조회 가능합니다." at bounding box center [784, 288] width 1126 height 31
click at [750, 289] on td "예상수익 집계 후 조회 가능합니다." at bounding box center [784, 288] width 1126 height 31
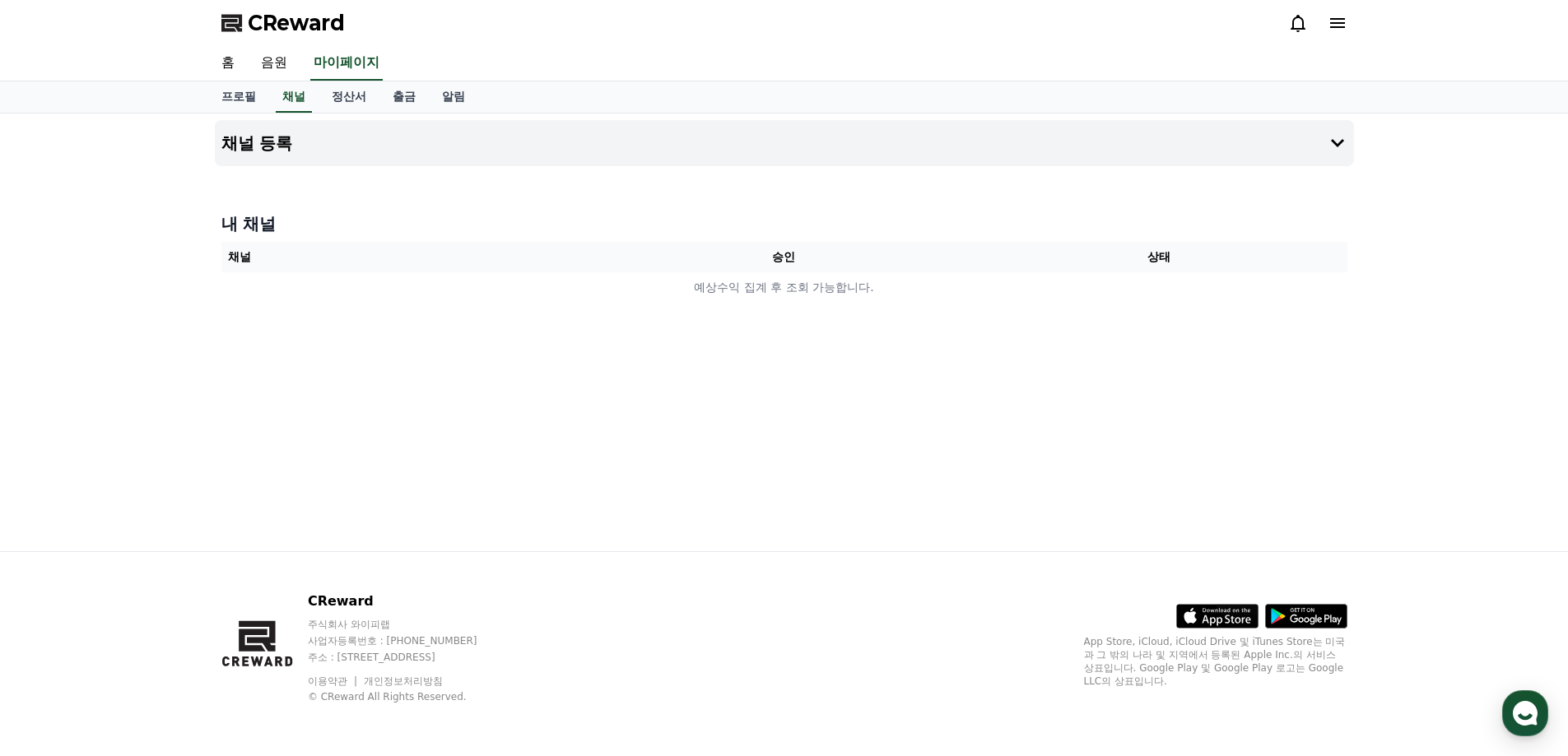
click at [760, 254] on th "승인" at bounding box center [784, 257] width 375 height 31
click at [577, 252] on th "채널" at bounding box center [408, 257] width 375 height 31
click at [265, 142] on h4 "채널 등록" at bounding box center [257, 143] width 72 height 18
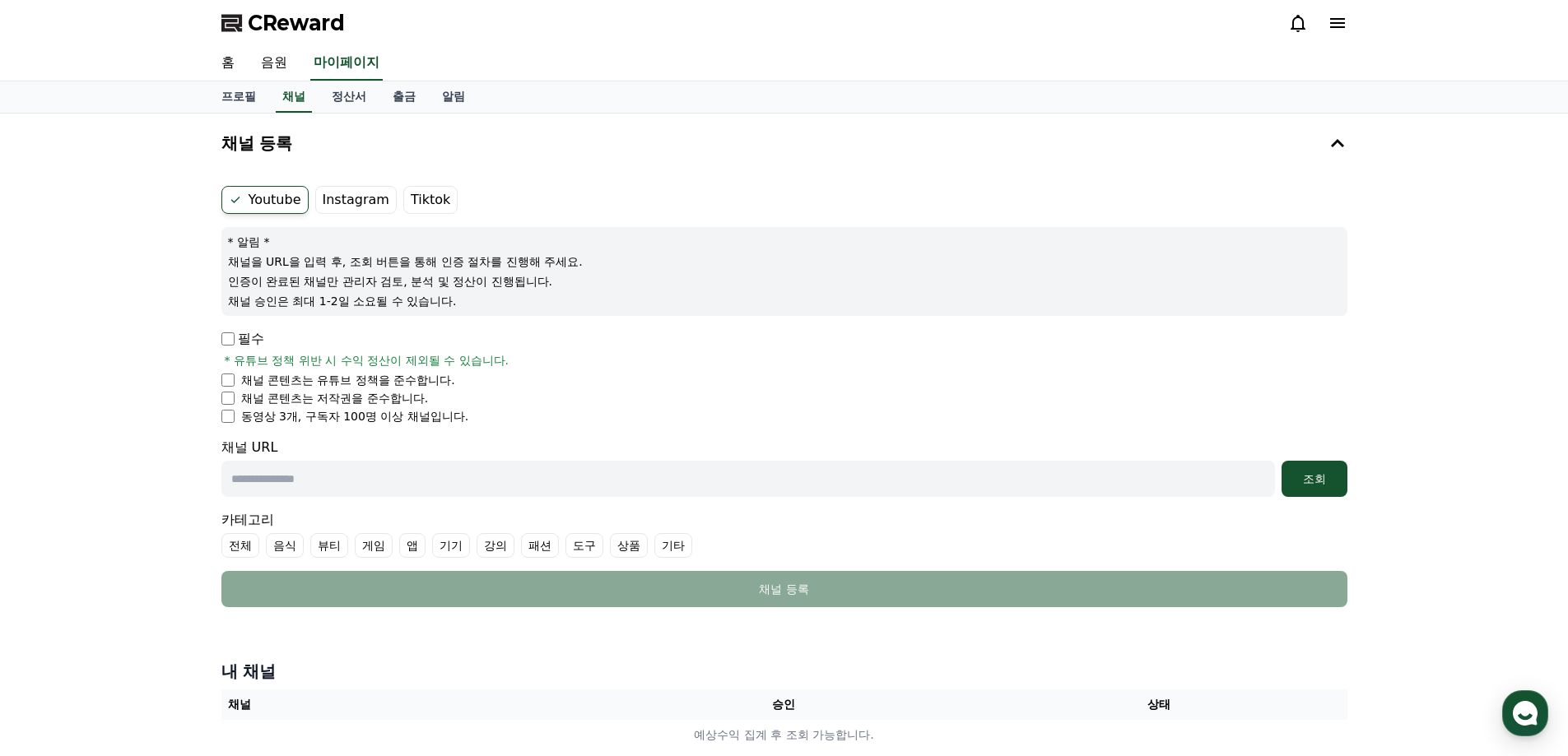
click at [231, 405] on li "채널 콘텐츠는 저작권을 준수합니다." at bounding box center [784, 398] width 1126 height 17
click at [1473, 383] on div "채널 등록 Youtube Instagram Tiktok * 알림 * 채널을 URL을 입력 후, 조회 버튼을 통해 인증 절차를 진행해 주세요. …" at bounding box center [784, 439] width 1568 height 650
click at [1338, 22] on icon at bounding box center [1338, 23] width 15 height 10
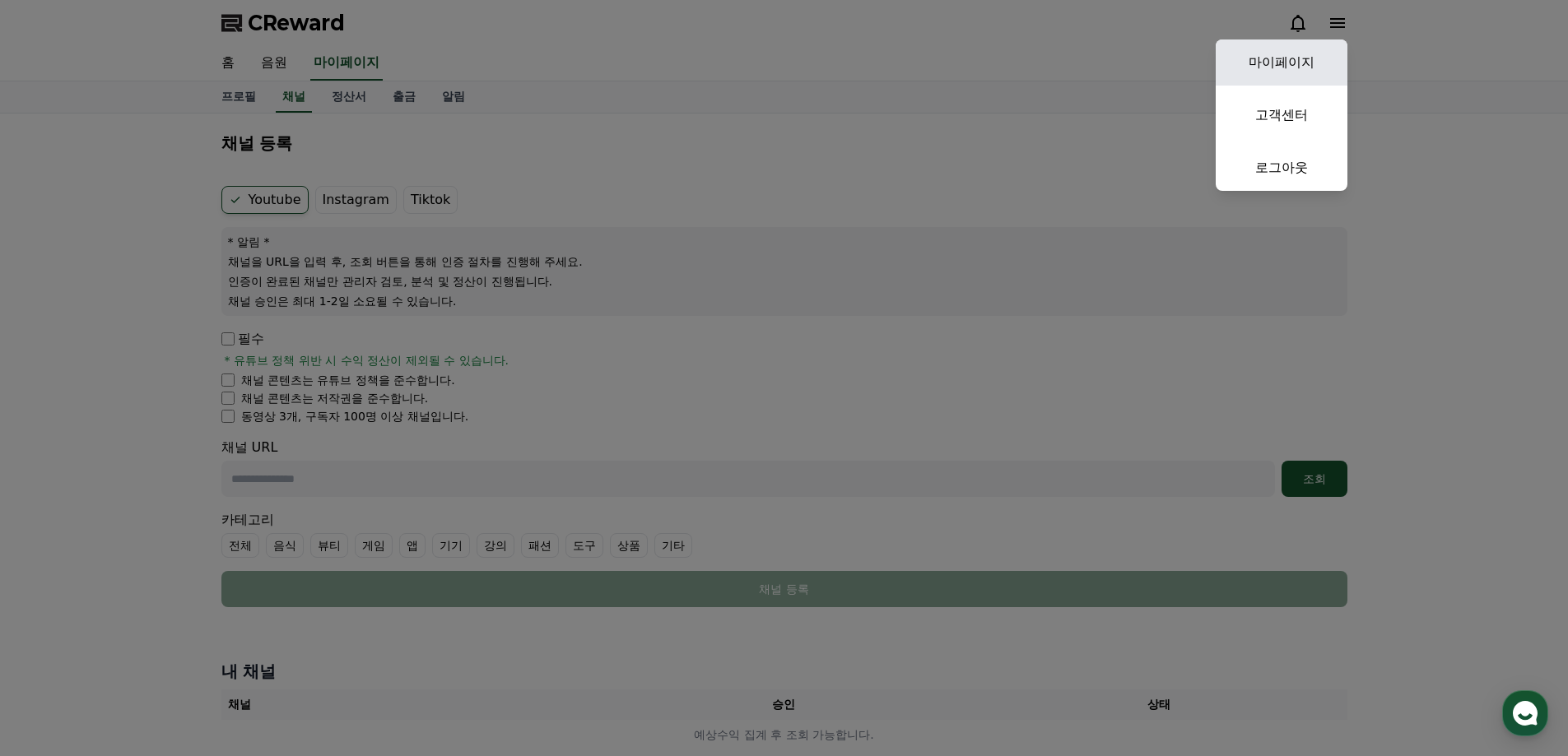
click at [1308, 67] on link "마이페이지" at bounding box center [1282, 62] width 131 height 46
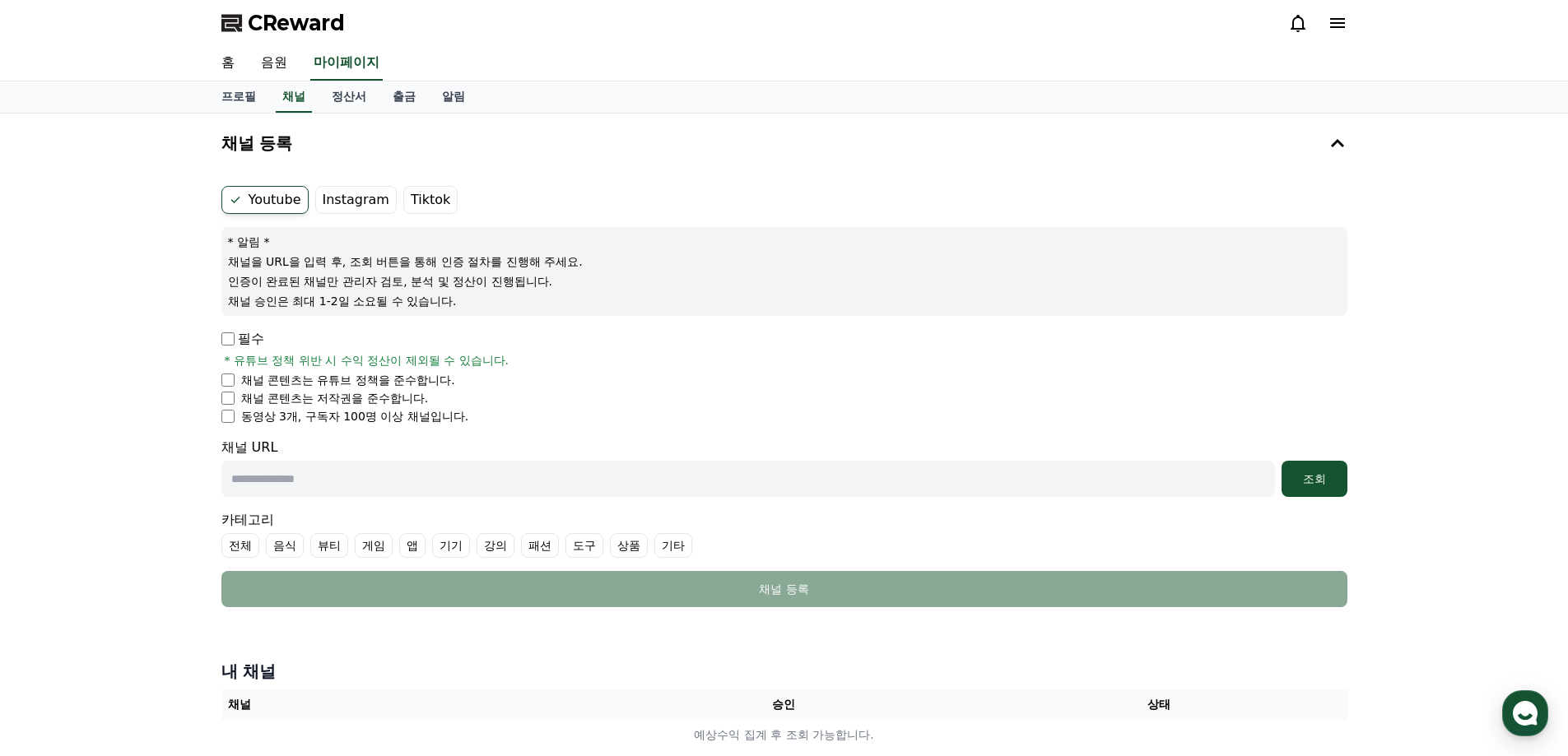
select select "**********"
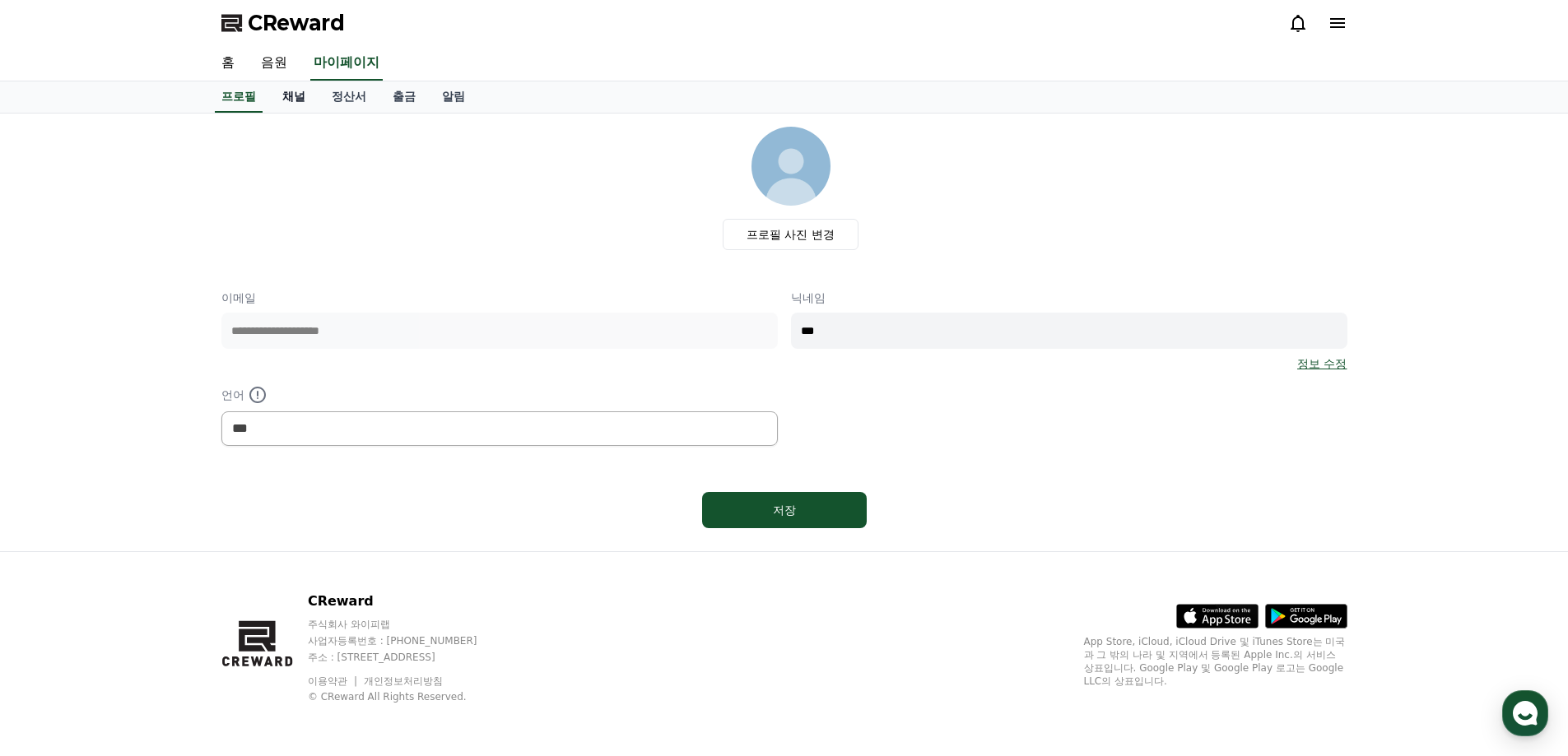
click at [294, 104] on link "채널" at bounding box center [294, 97] width 49 height 32
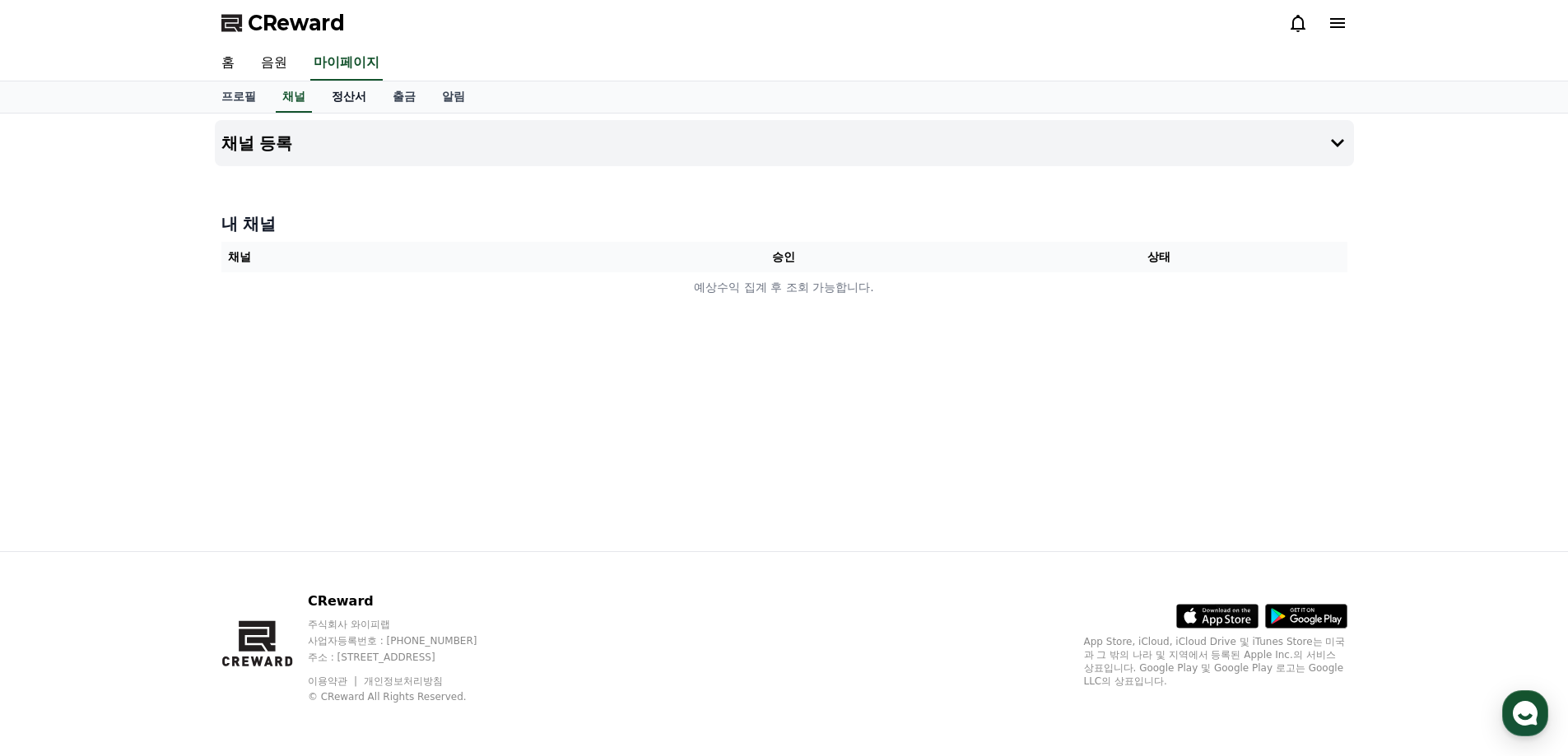
click at [349, 96] on link "정산서" at bounding box center [349, 97] width 61 height 32
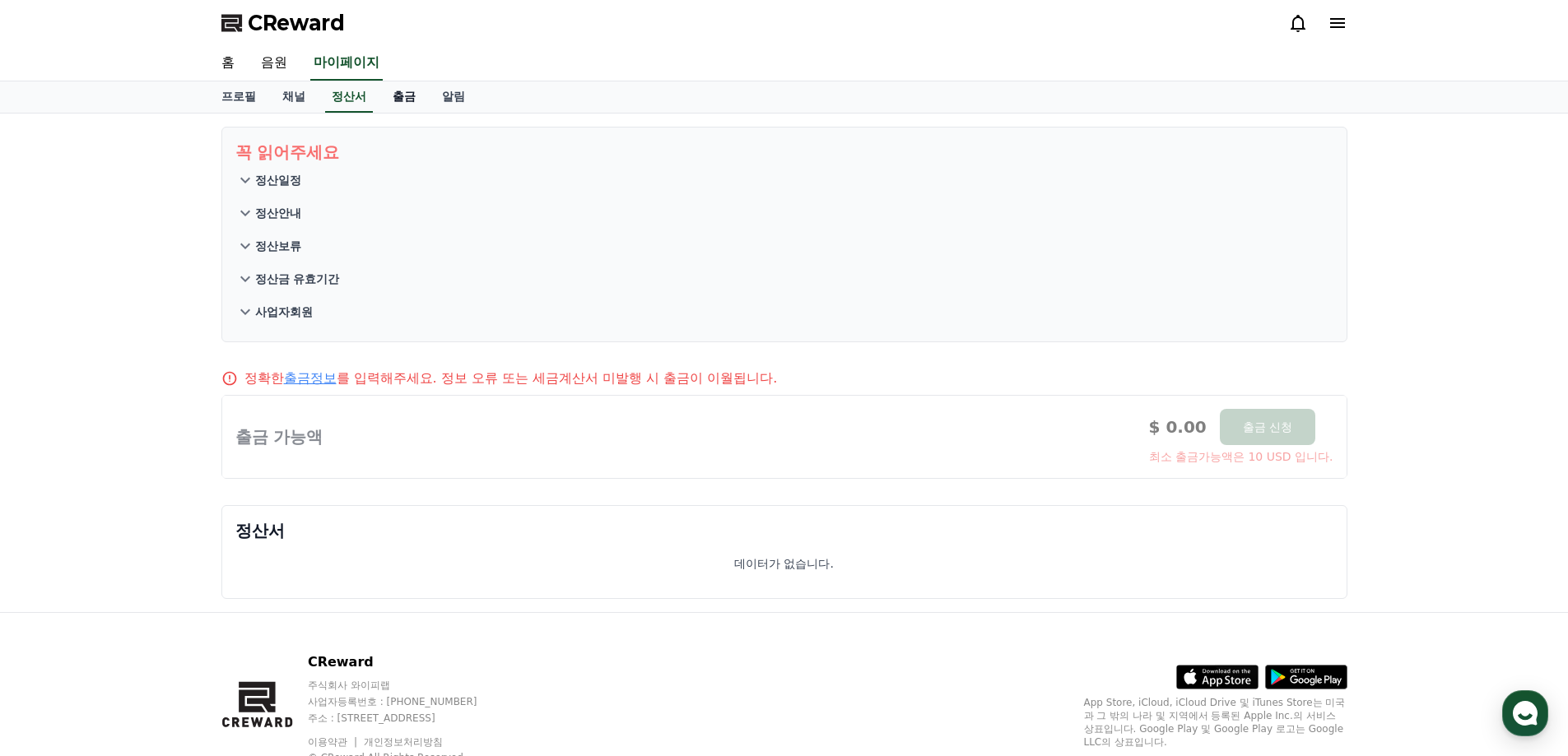
click at [403, 95] on link "출금" at bounding box center [403, 97] width 49 height 32
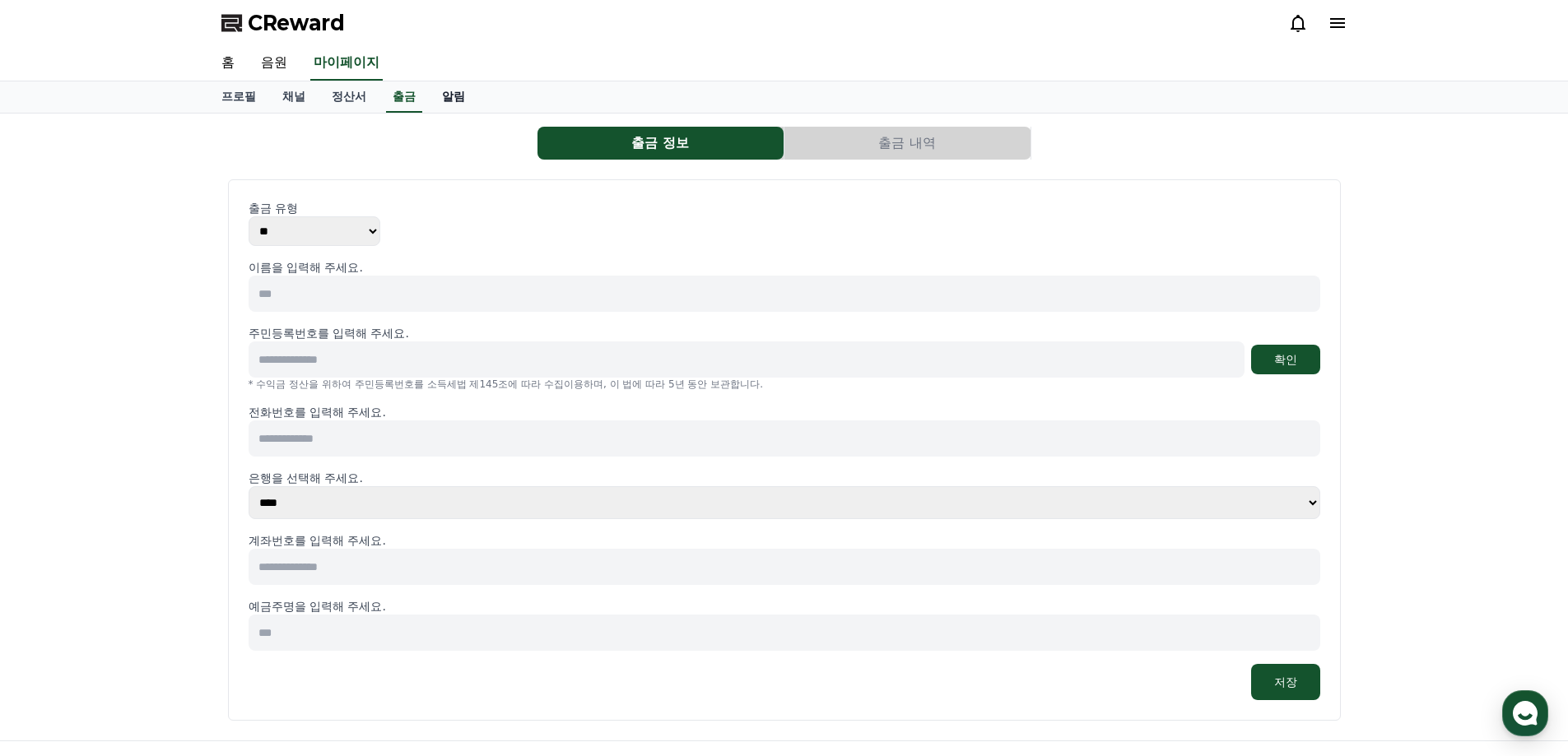
click at [454, 95] on link "알림" at bounding box center [453, 97] width 49 height 32
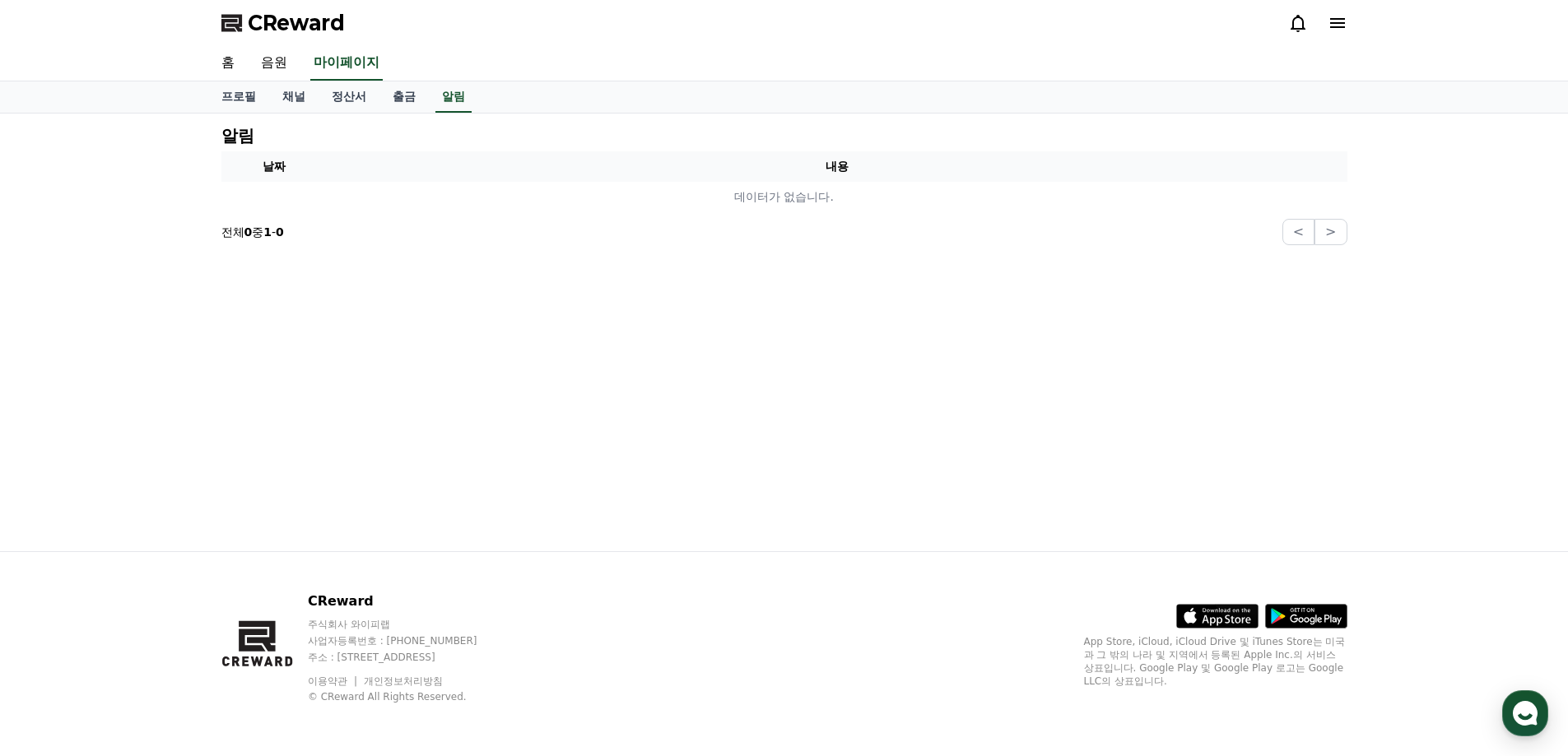
click at [315, 25] on span "CReward" at bounding box center [296, 23] width 97 height 27
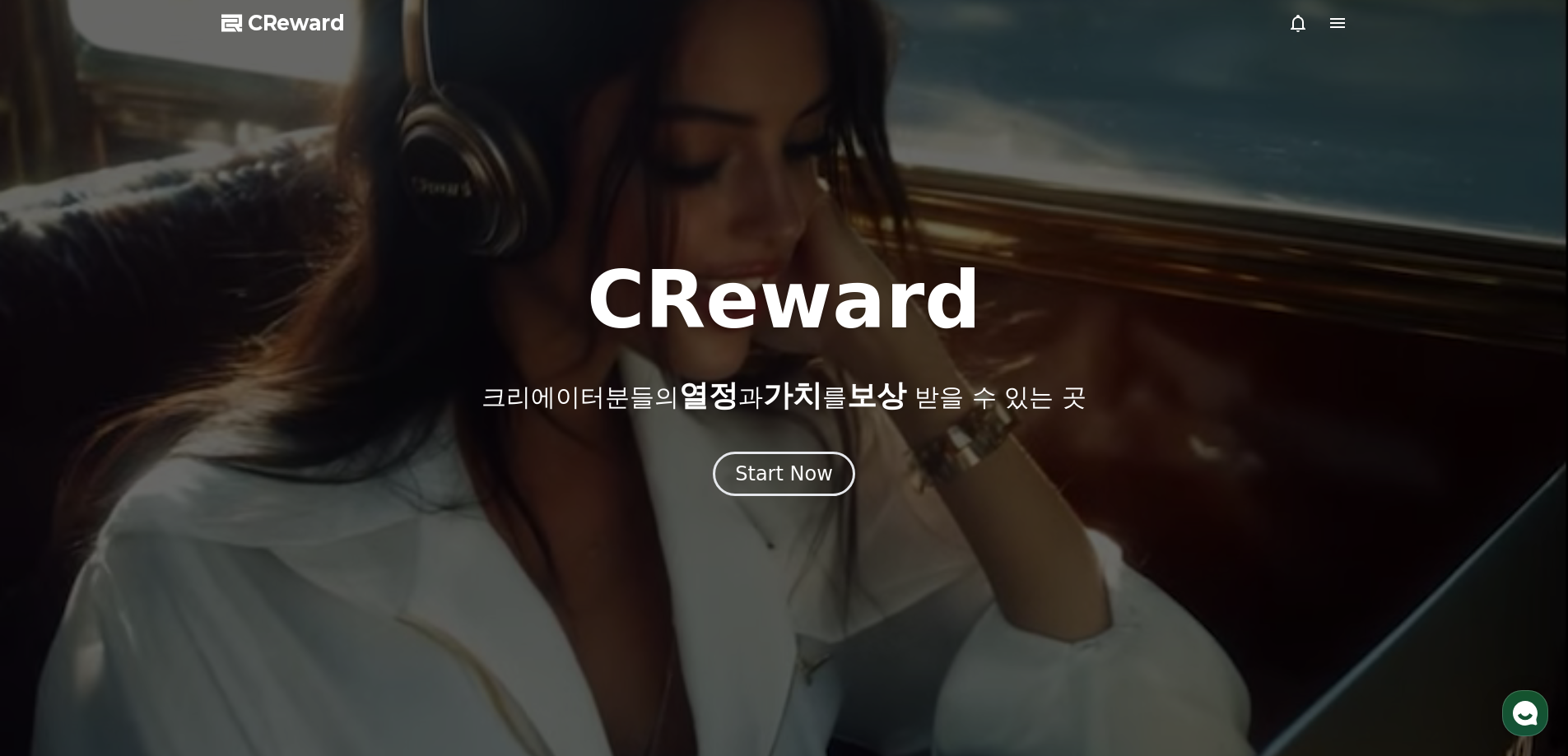
click at [1335, 26] on icon at bounding box center [1338, 23] width 20 height 20
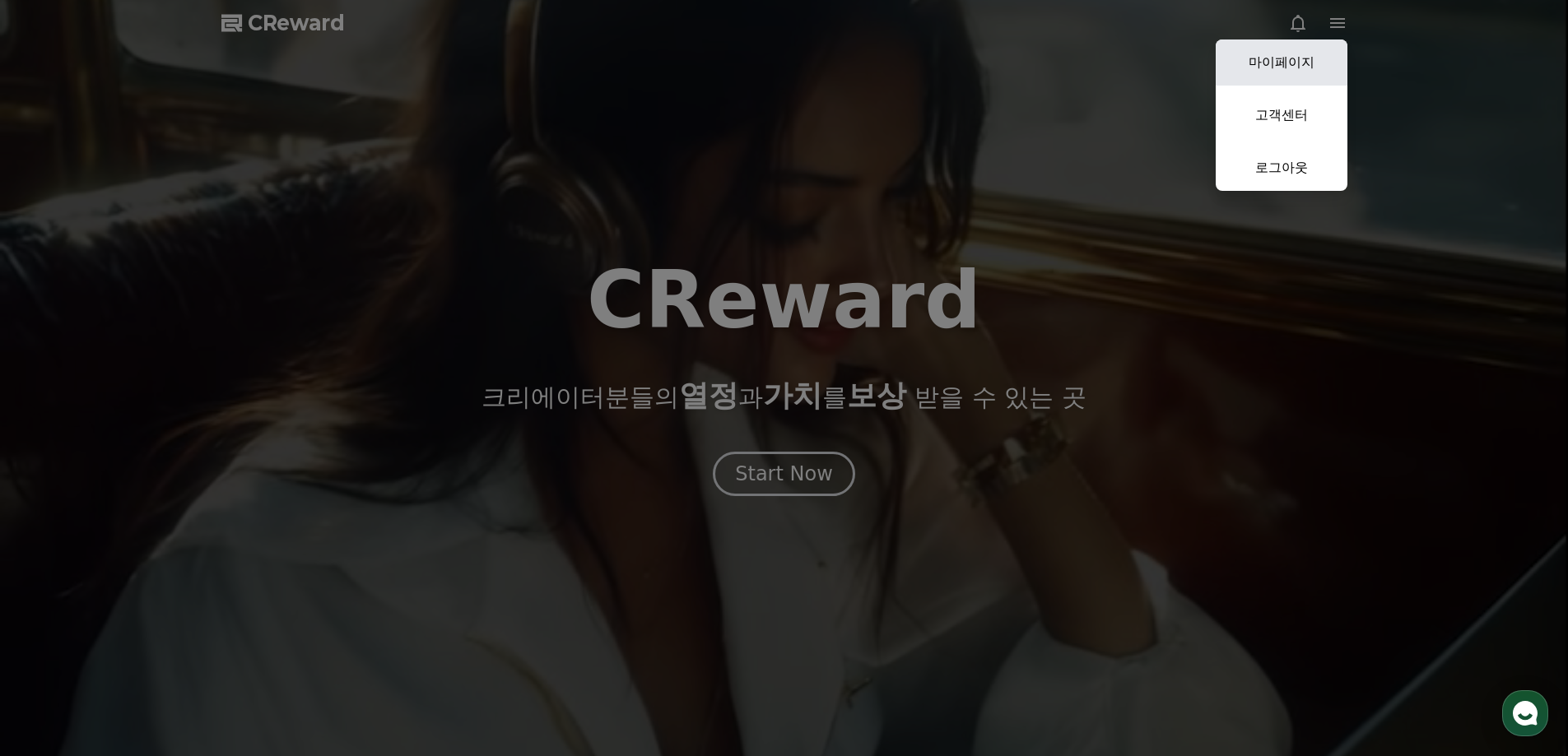
click at [1291, 67] on link "마이페이지" at bounding box center [1282, 62] width 131 height 46
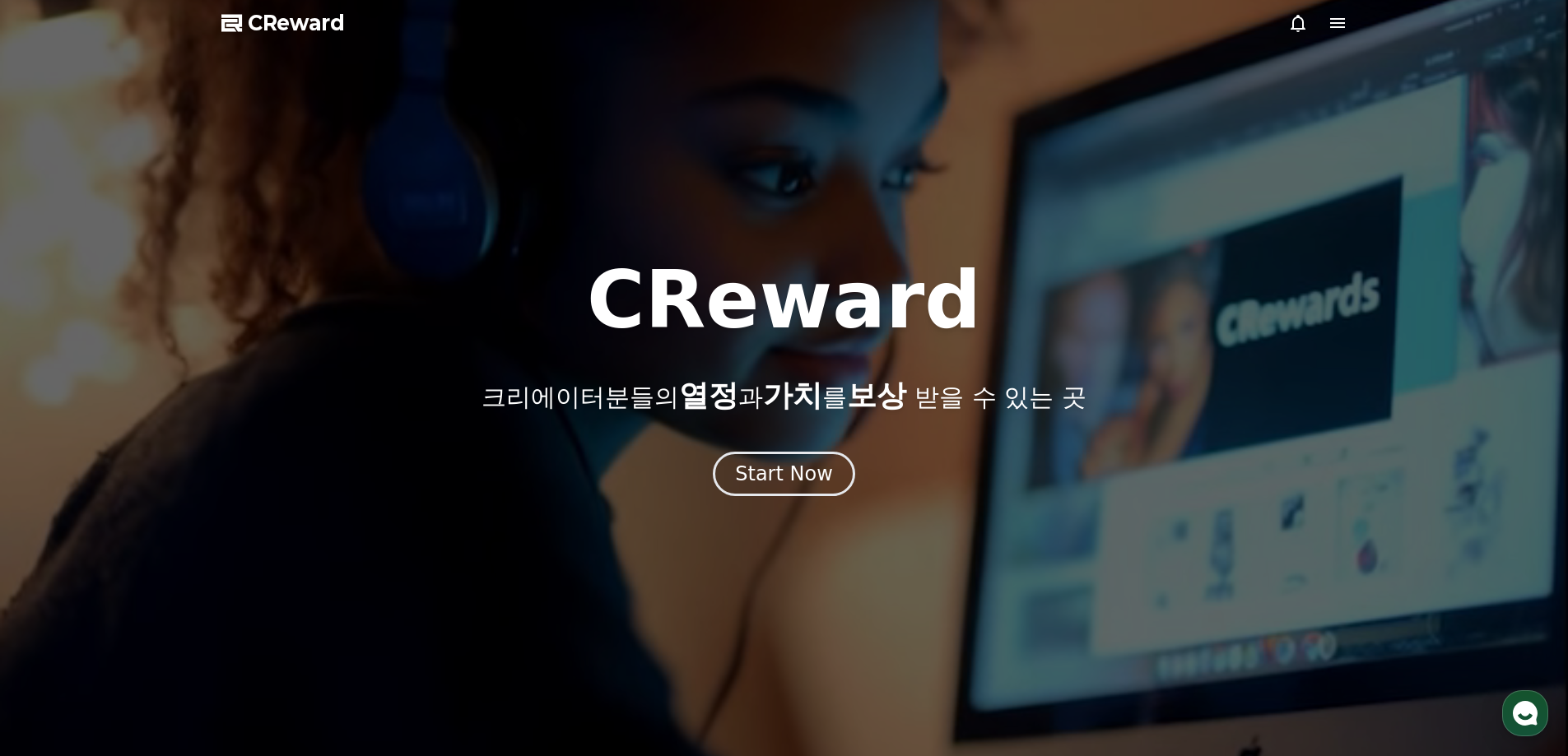
select select "**********"
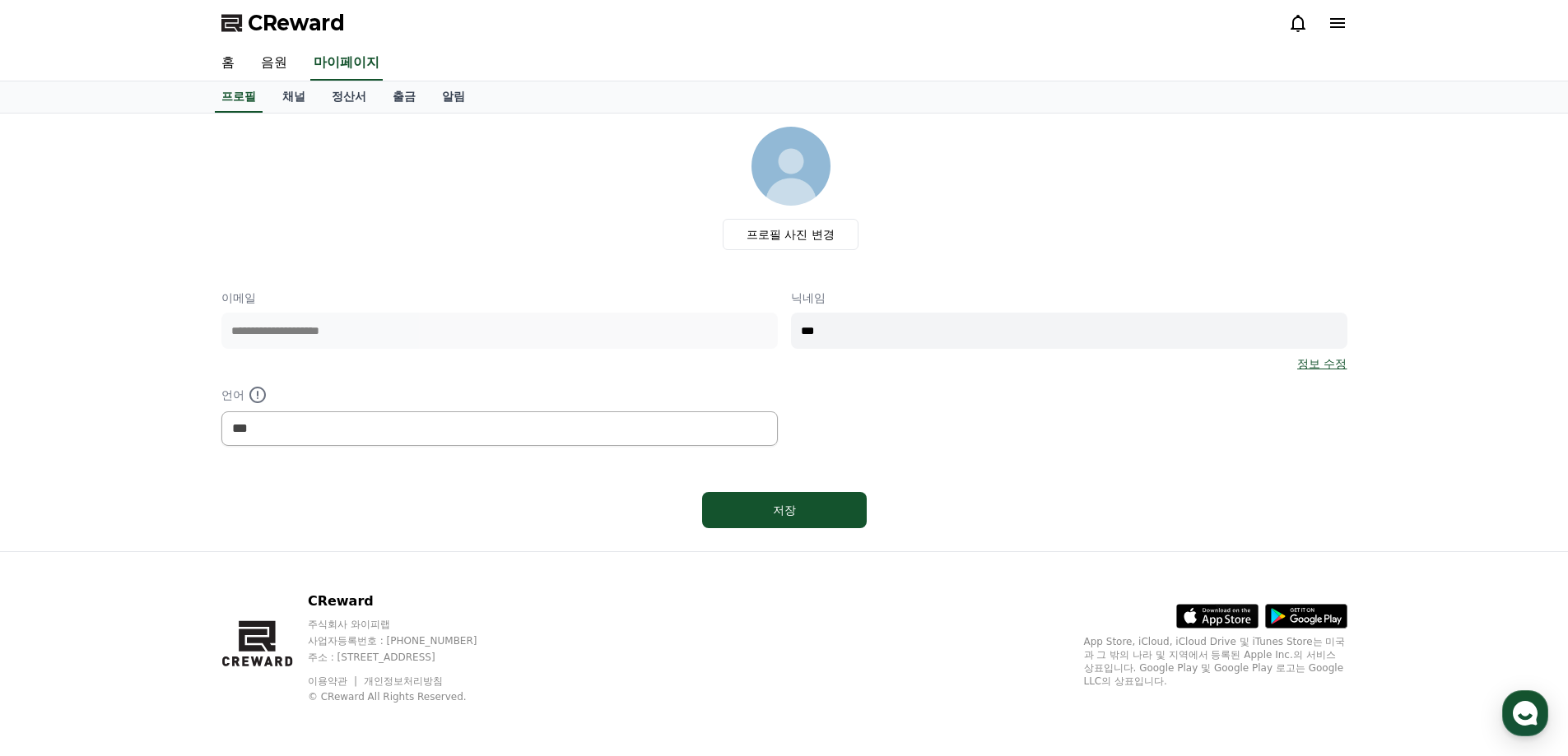
click at [1315, 361] on link "정보 수정" at bounding box center [1322, 364] width 49 height 17
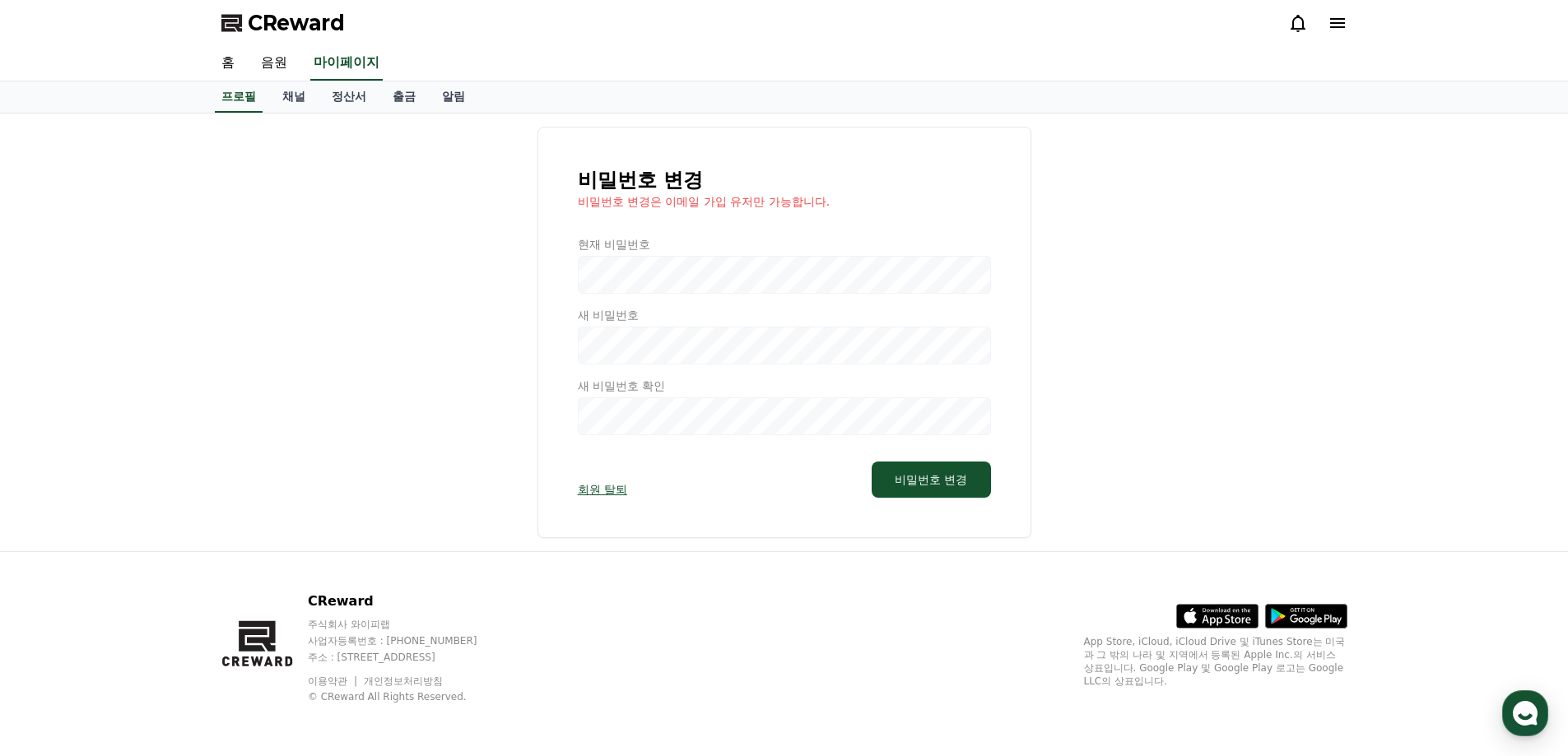
click at [606, 488] on link "회원 탈퇴" at bounding box center [602, 490] width 49 height 17
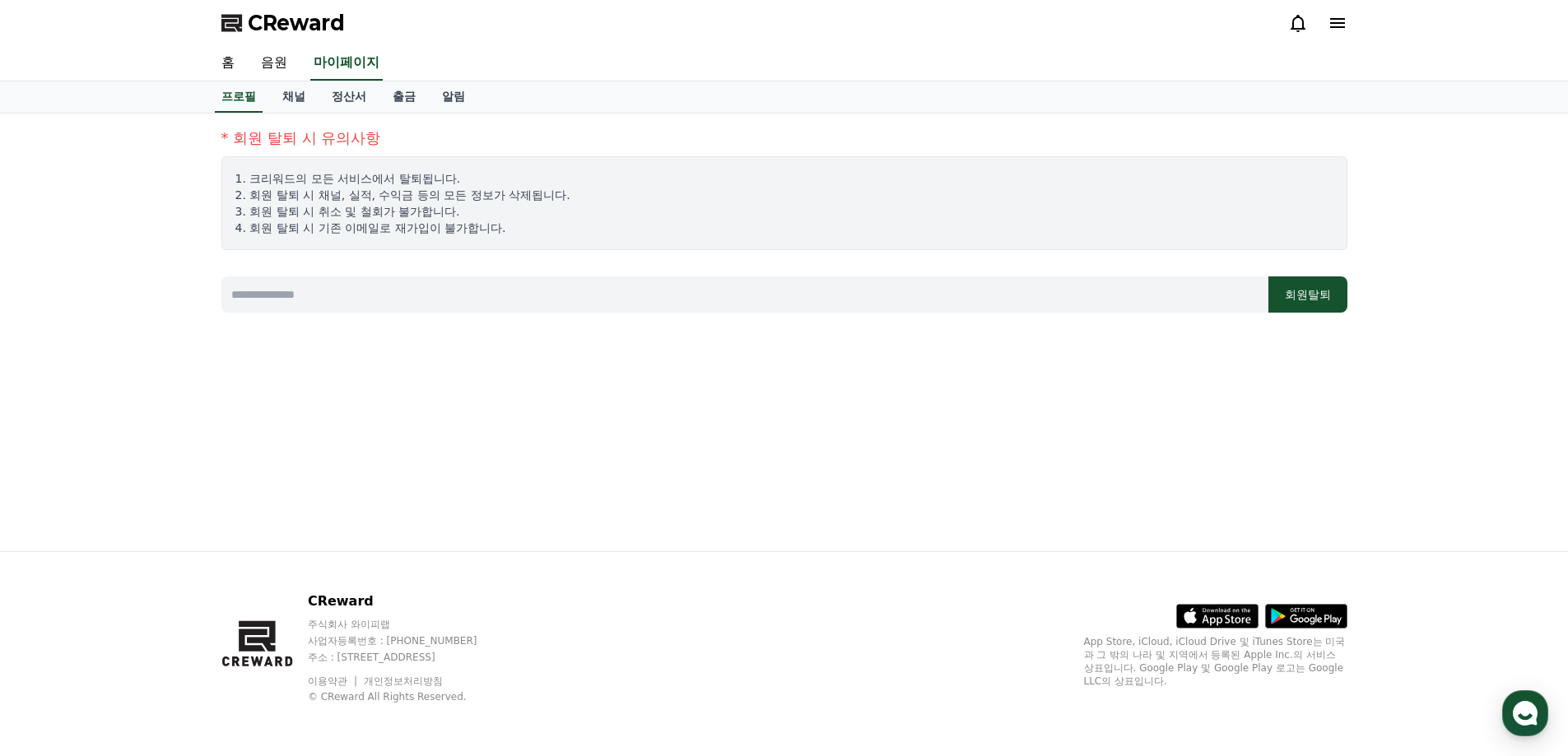
click at [338, 296] on input at bounding box center [744, 295] width 1047 height 37
type input "*"
type input "**********"
click at [1305, 307] on button "회원탈퇴" at bounding box center [1308, 295] width 79 height 37
